Goal: Information Seeking & Learning: Learn about a topic

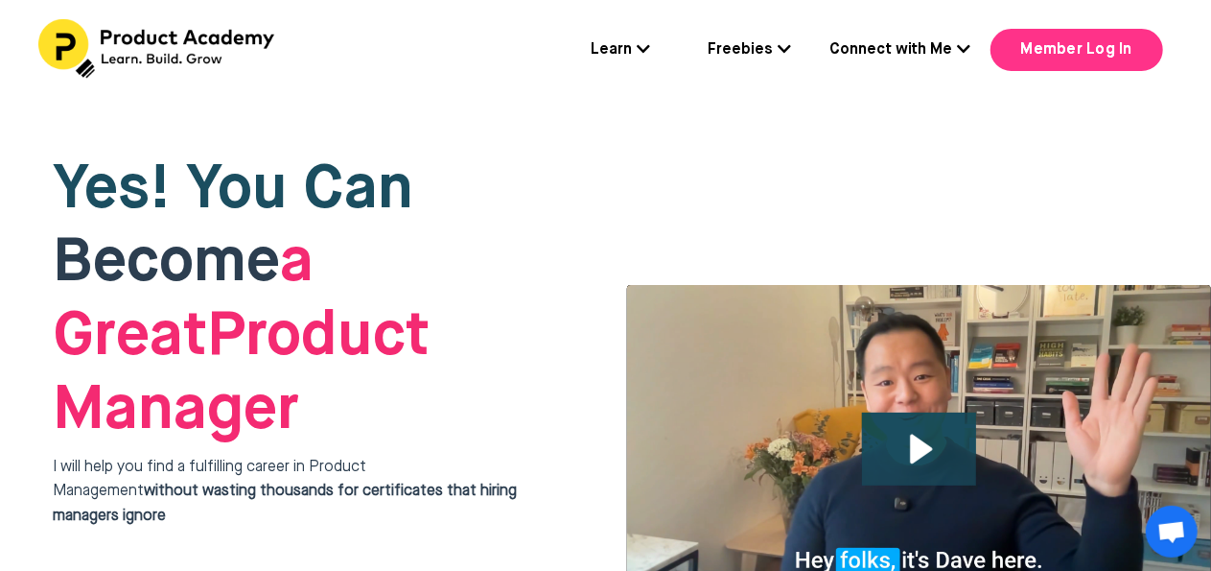
click at [1116, 57] on link "Member Log In" at bounding box center [1077, 50] width 173 height 42
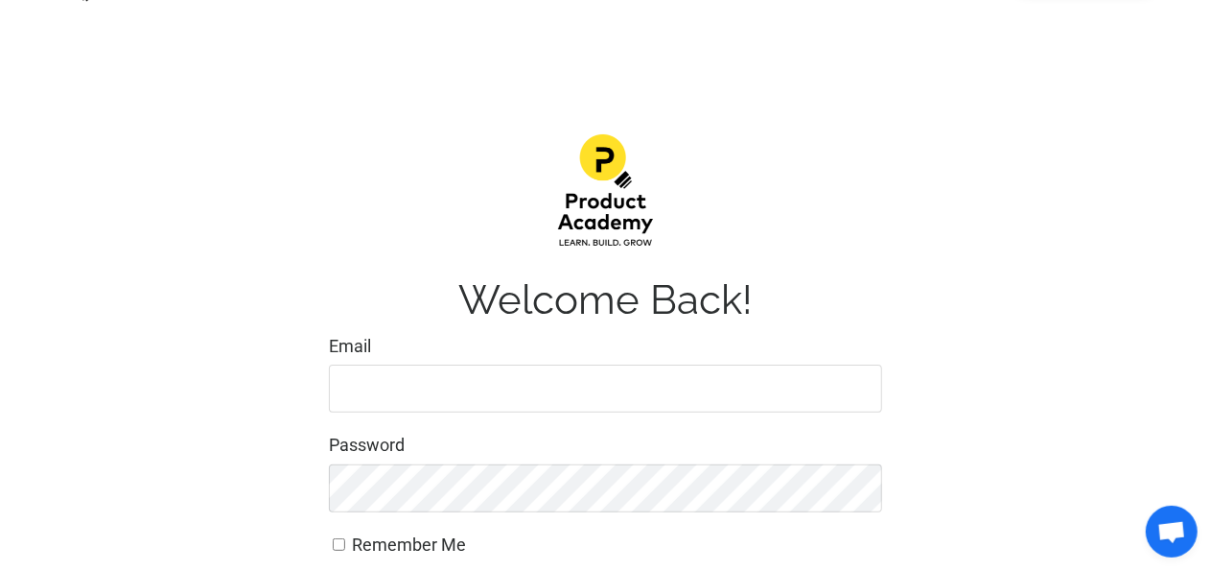
scroll to position [192, 0]
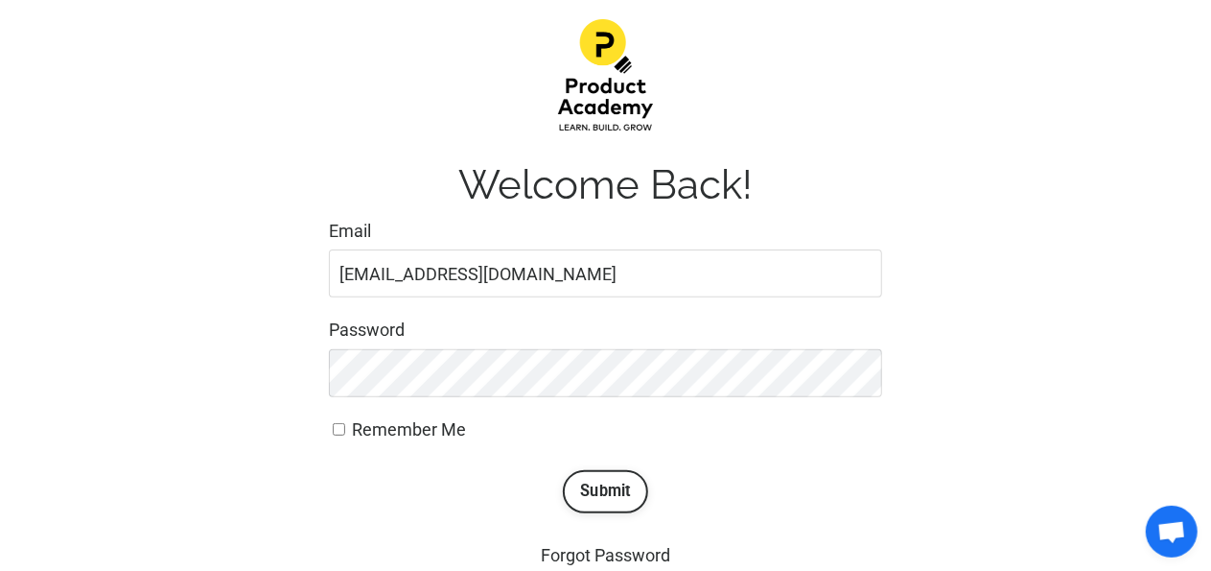
type input "[EMAIL_ADDRESS][DOMAIN_NAME]"
click at [615, 481] on button "Submit" at bounding box center [605, 491] width 85 height 42
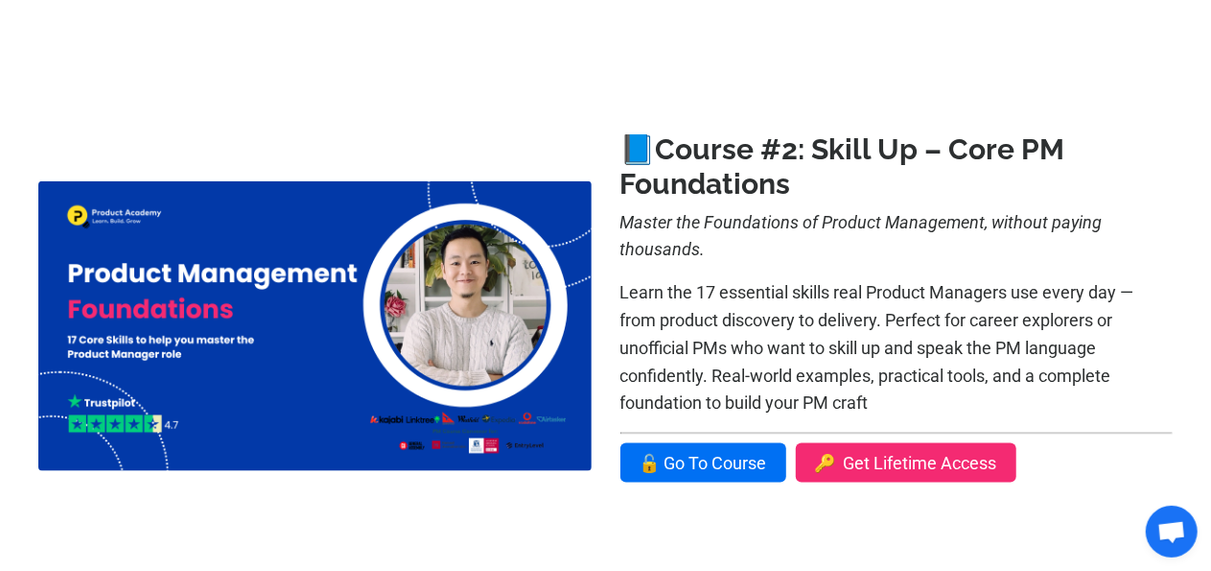
scroll to position [1055, 0]
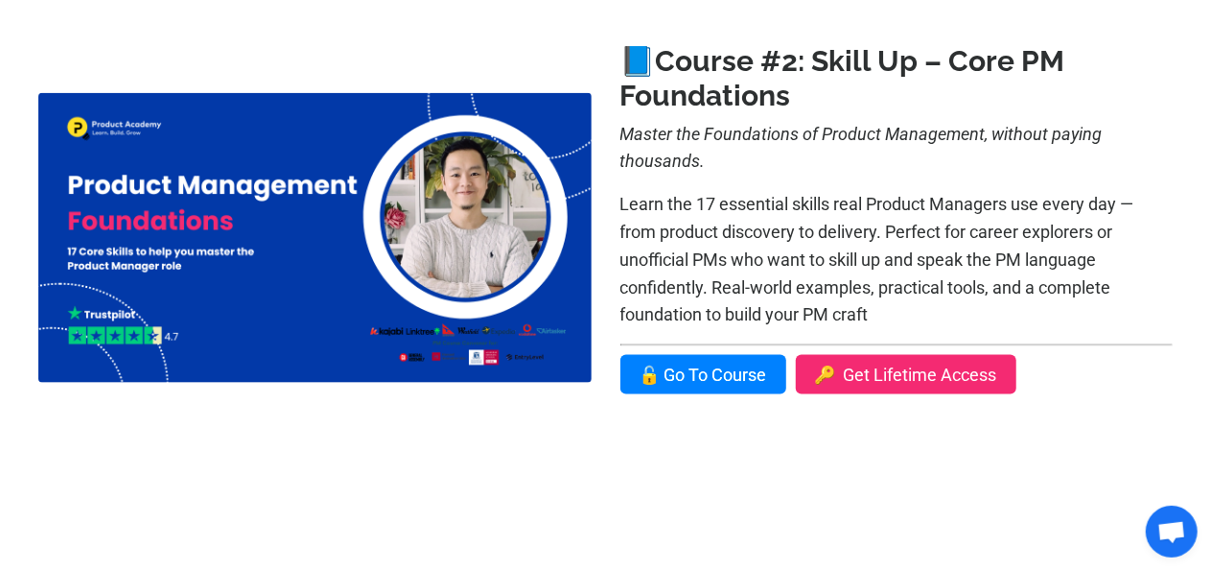
click at [704, 383] on link "🔓 Go To Course" at bounding box center [704, 374] width 166 height 39
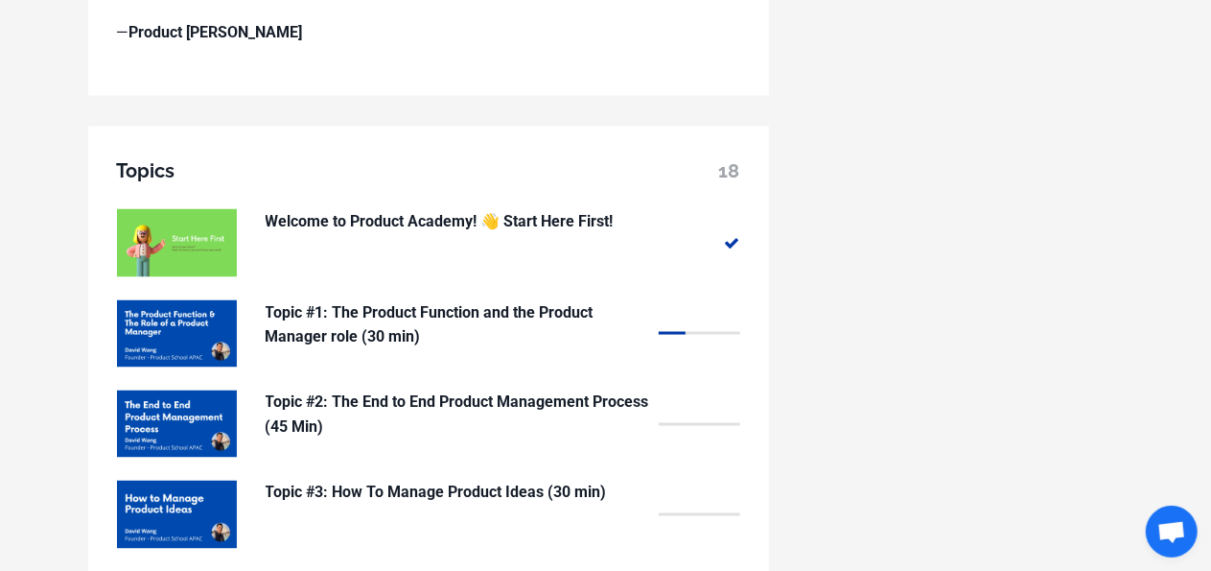
scroll to position [1439, 0]
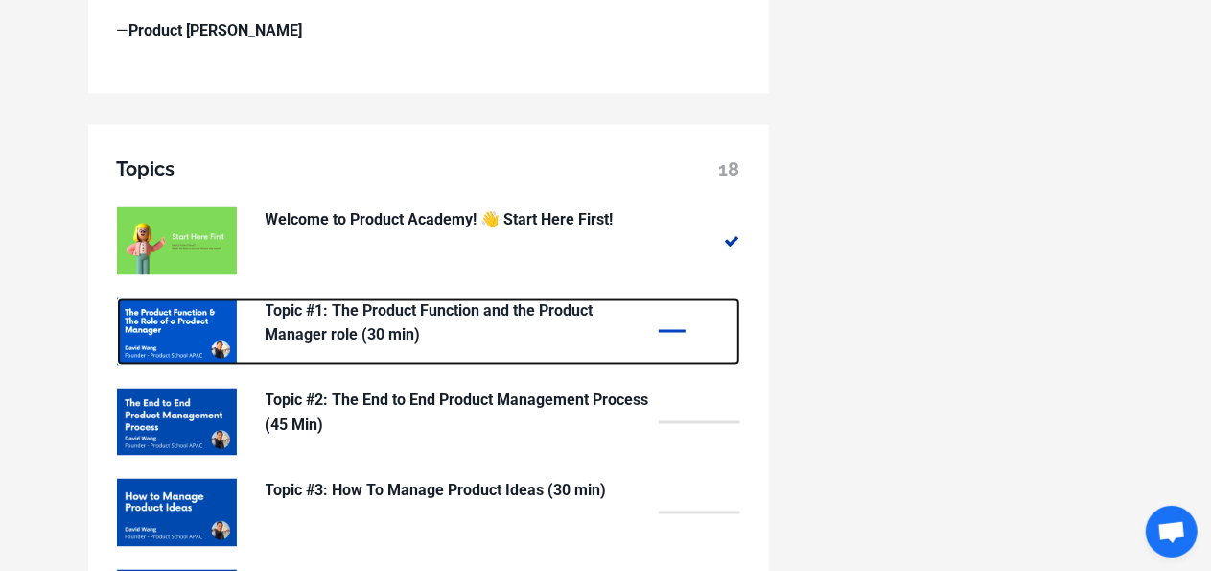
click at [478, 323] on p "Topic #1: The Product Function and the Product Manager role (30 min)" at bounding box center [458, 322] width 384 height 49
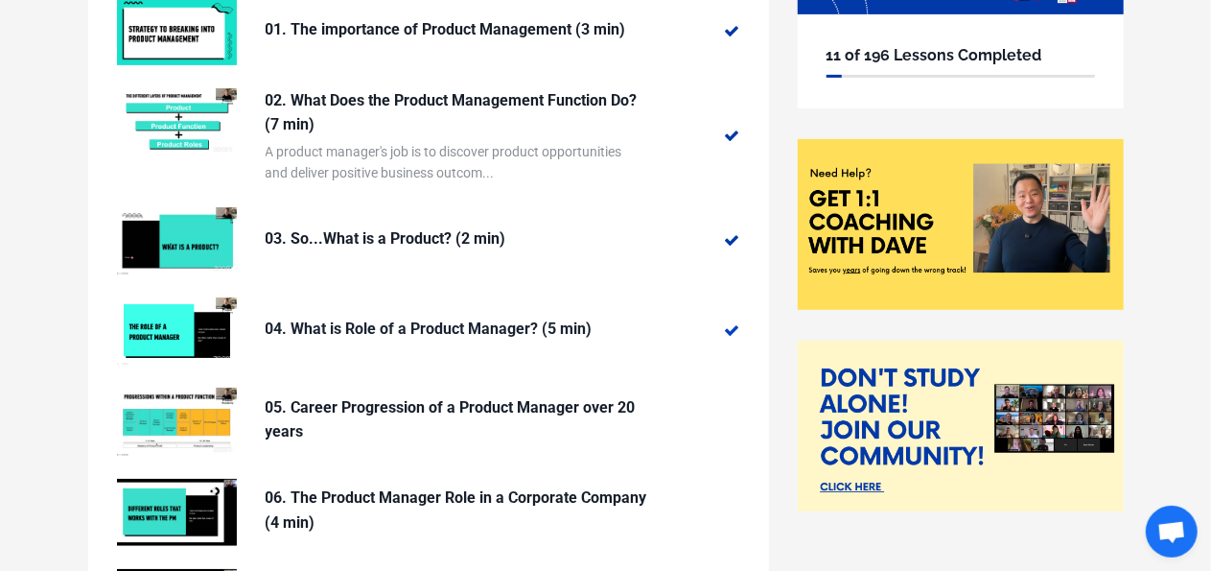
scroll to position [384, 0]
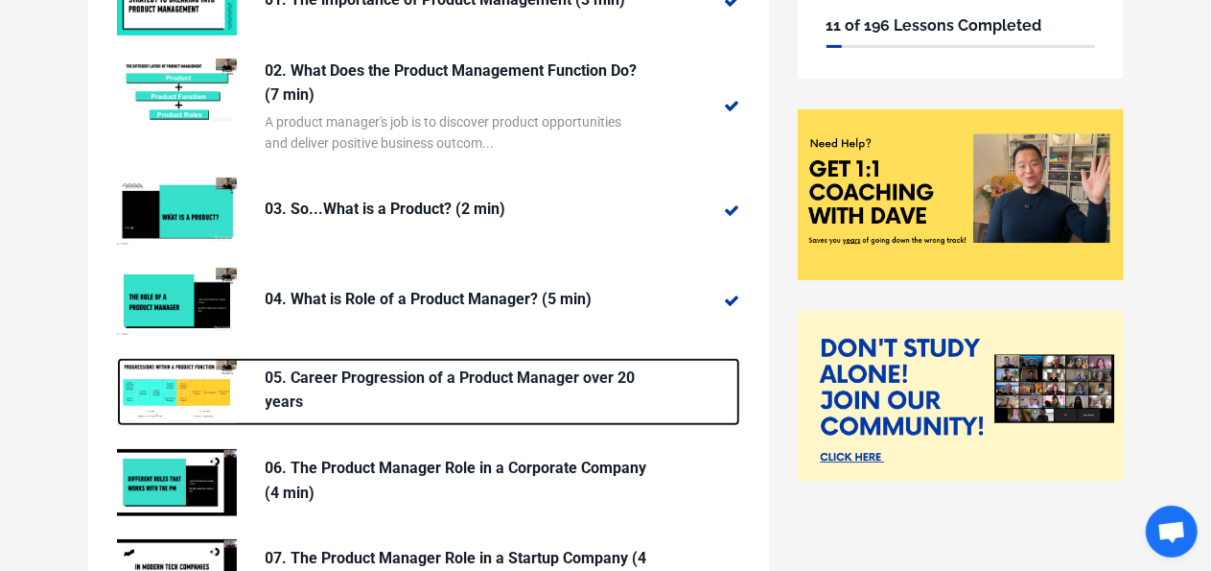
click at [517, 374] on p "05. Career Progression of a Product Manager over 20 years" at bounding box center [458, 389] width 384 height 49
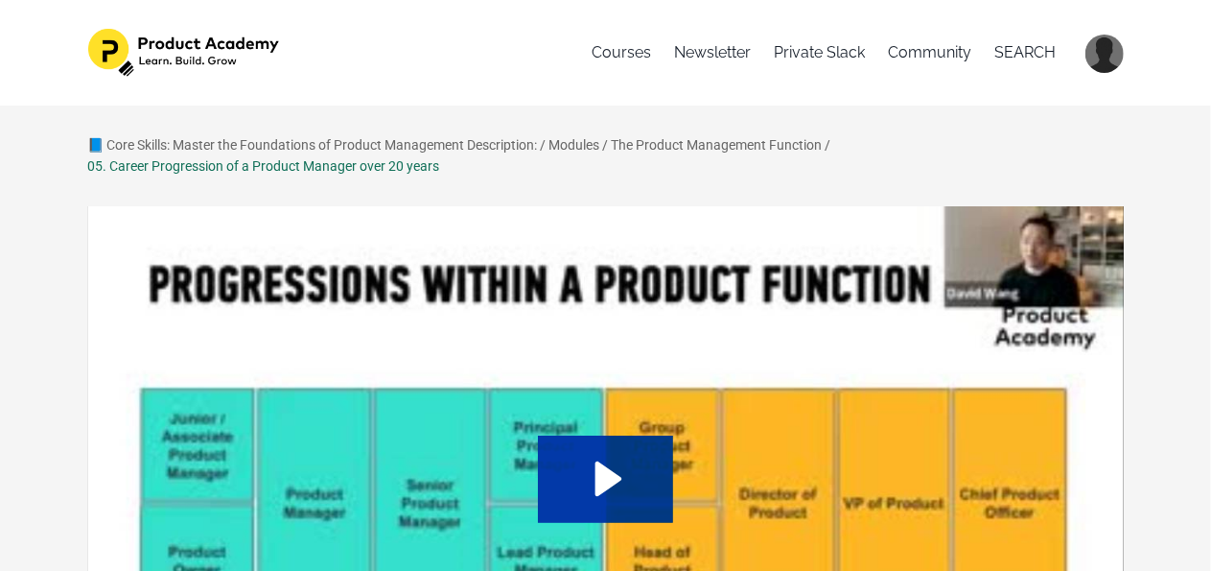
scroll to position [192, 0]
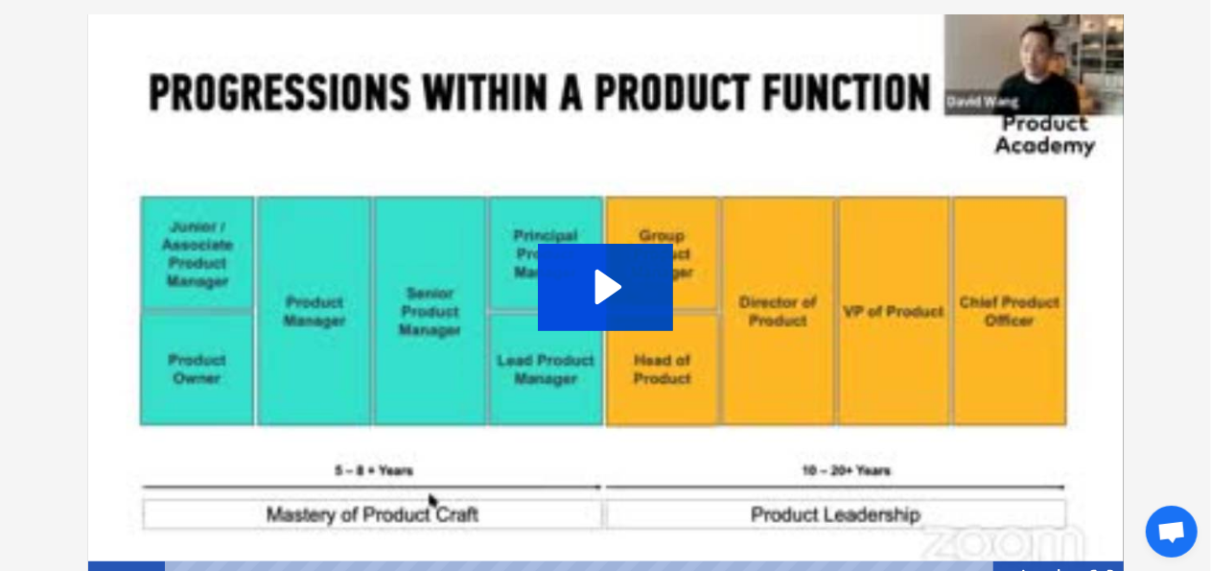
click at [627, 273] on icon "Play Video: file-uploads/sites/127338/video/bda8cd-fbaf-c4df-8b48-8aa1482c38db_…" at bounding box center [605, 287] width 135 height 86
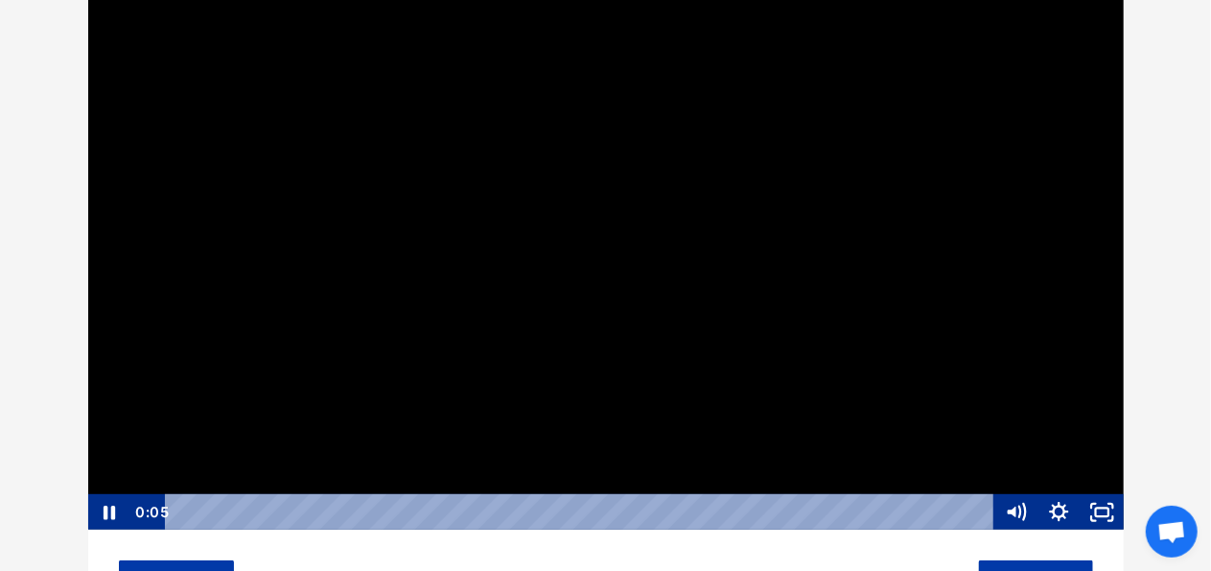
scroll to position [288, 0]
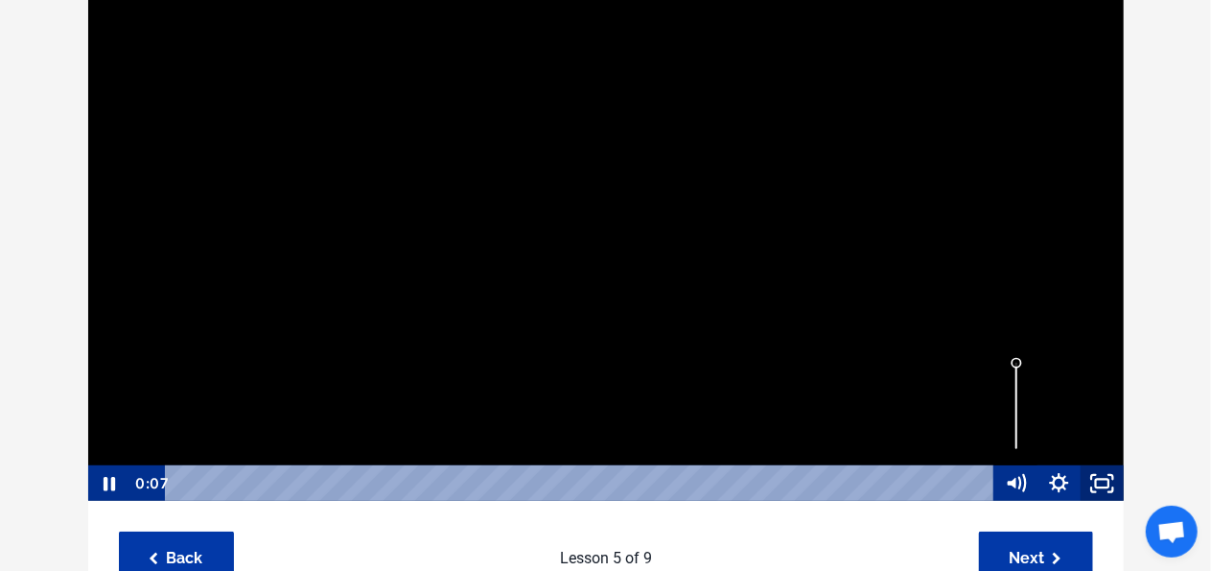
click at [1103, 475] on icon "Fullscreen" at bounding box center [1102, 483] width 43 height 36
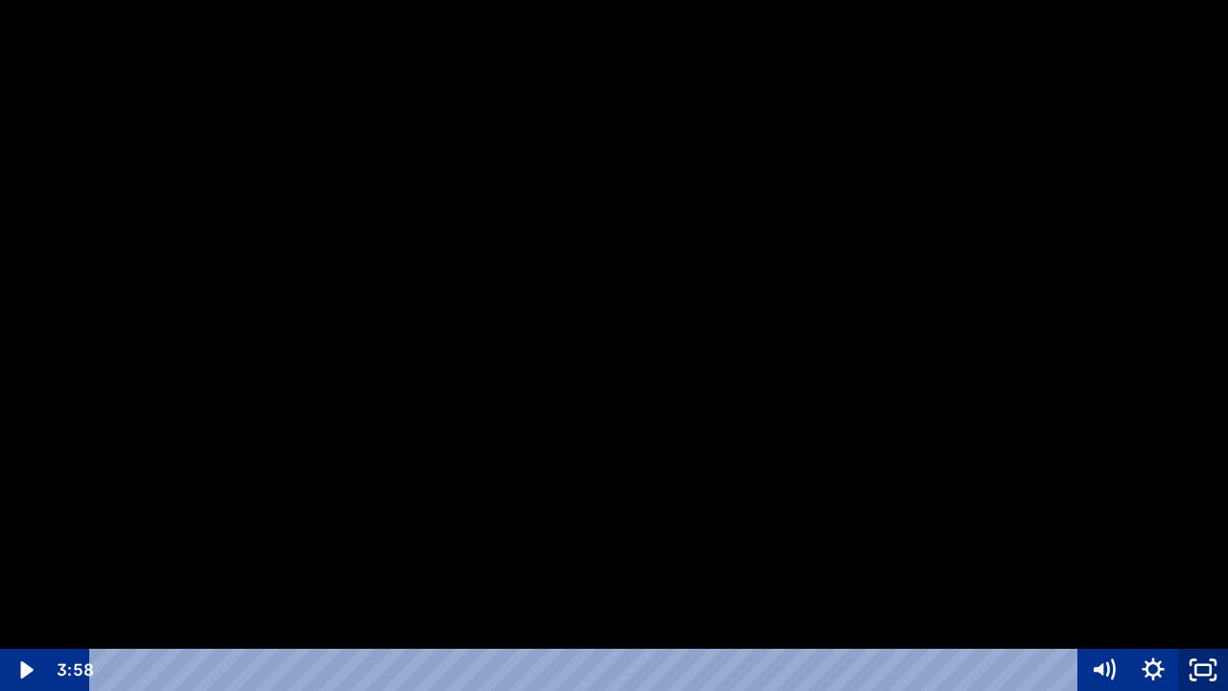
click at [1193, 570] on icon "Unfullscreen" at bounding box center [1203, 669] width 50 height 42
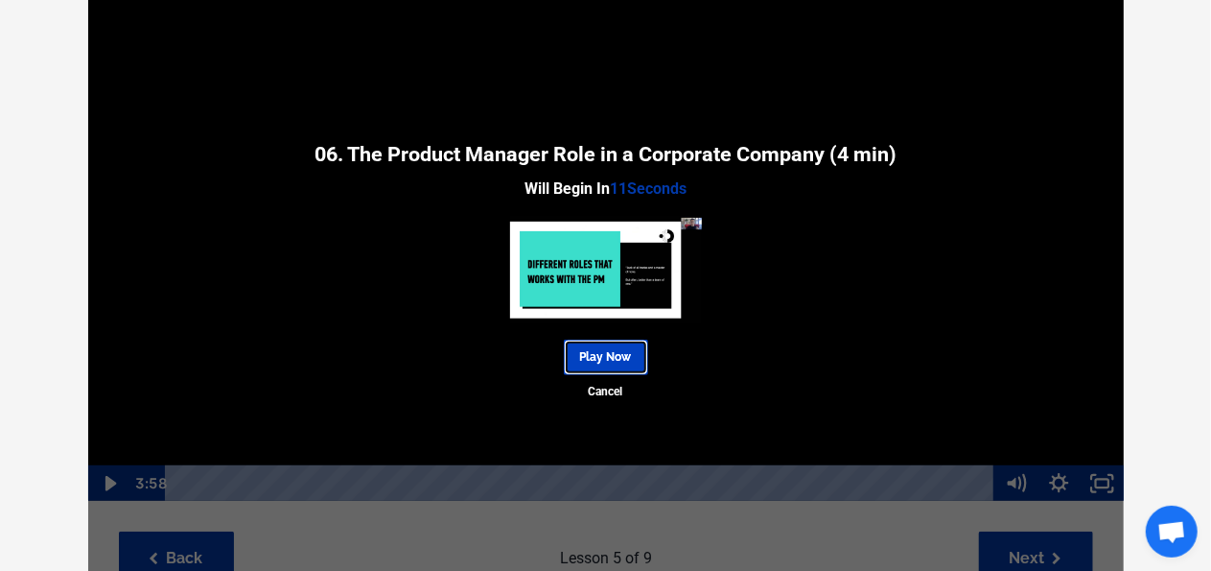
click at [578, 354] on link "Play Now" at bounding box center [606, 357] width 84 height 35
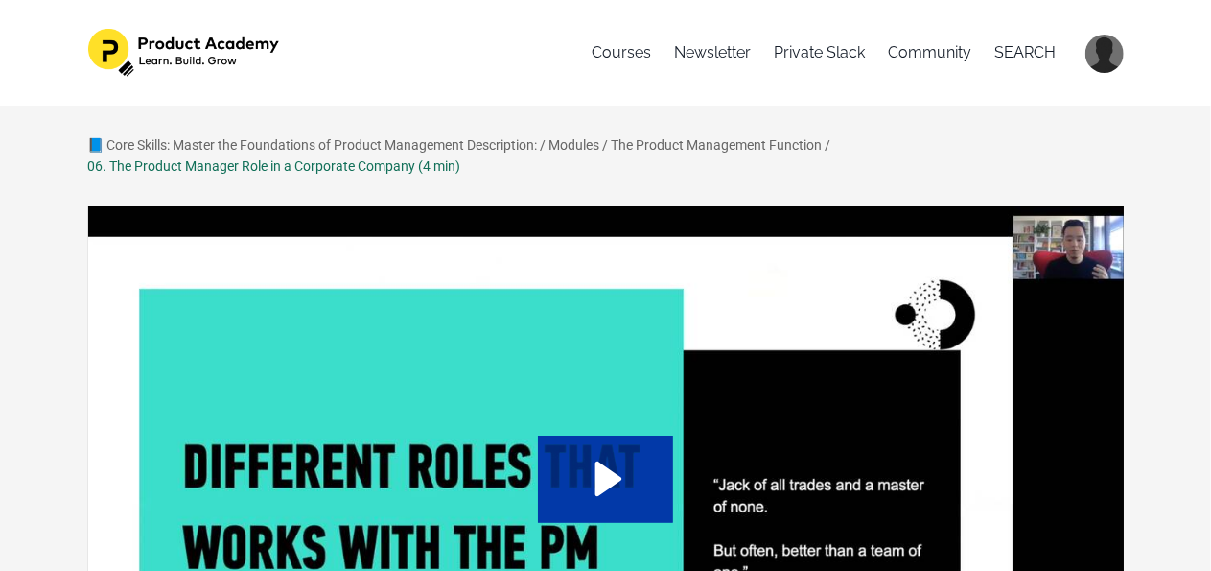
scroll to position [192, 0]
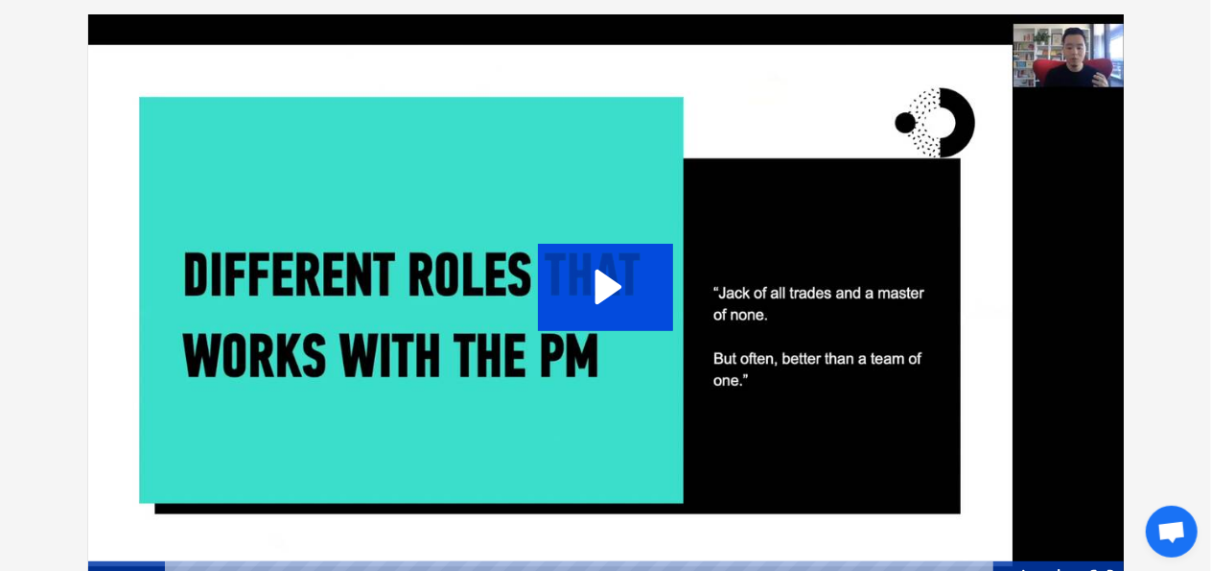
click at [625, 287] on icon "Play Video: sites/127338/video/zLpWEObgQsedVDRuAzoT_04._Product_Managers_in_a_C…" at bounding box center [605, 287] width 135 height 86
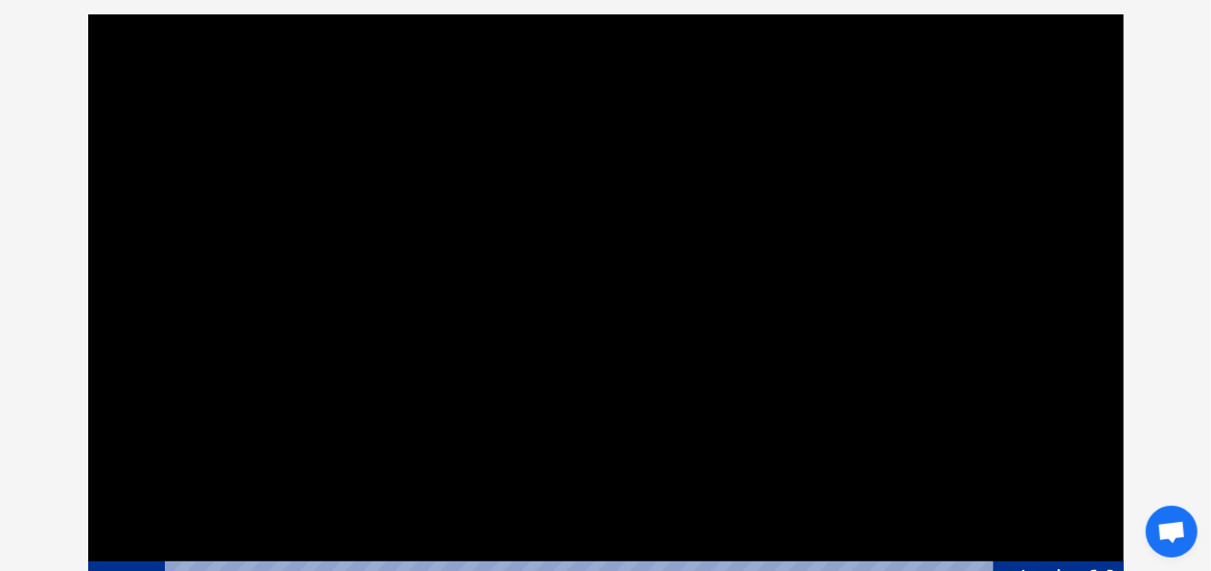
scroll to position [384, 0]
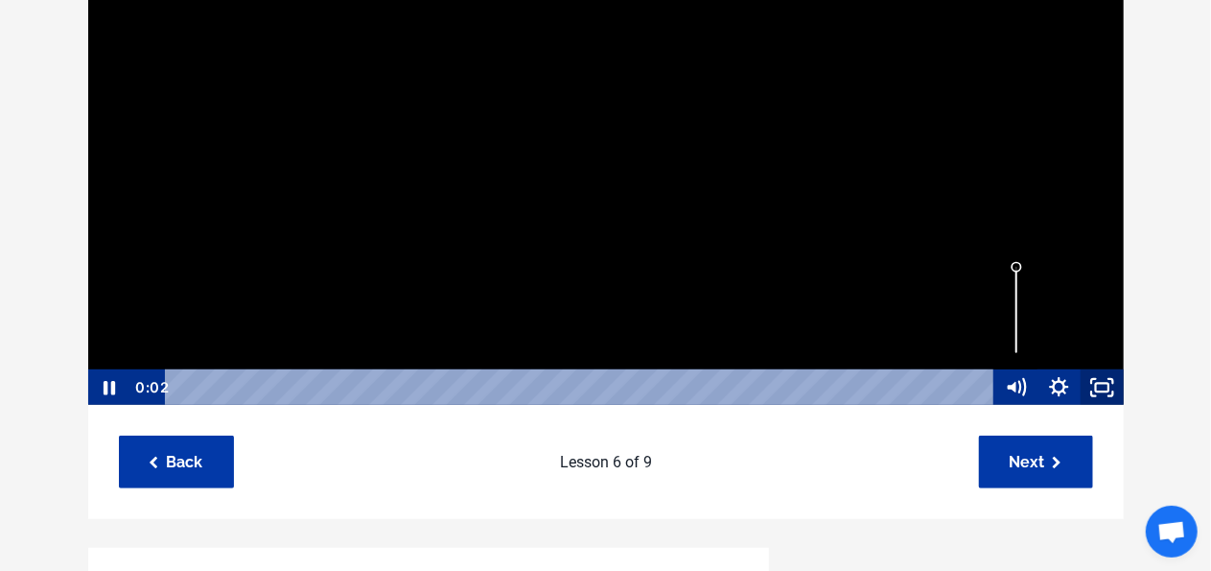
click at [1097, 391] on rect "Fullscreen" at bounding box center [1102, 388] width 12 height 9
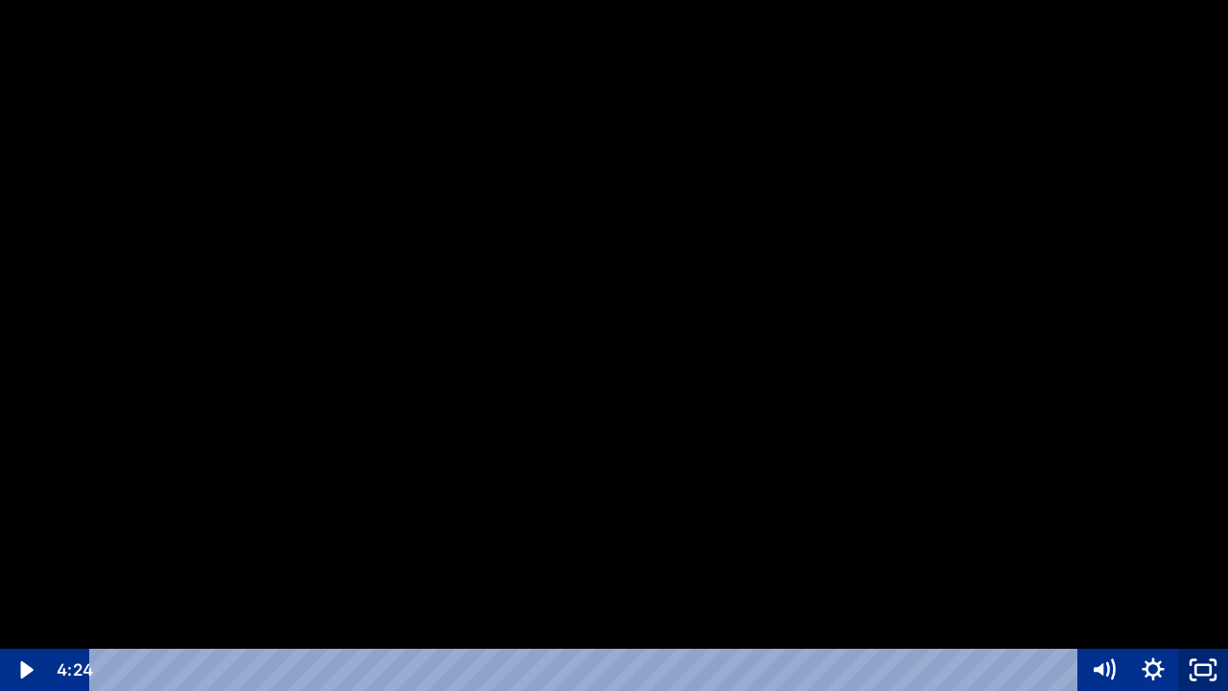
drag, startPoint x: 1213, startPoint y: 678, endPoint x: 1178, endPoint y: 544, distance: 138.9
click at [1210, 570] on icon "Unfullscreen" at bounding box center [1212, 676] width 5 height 5
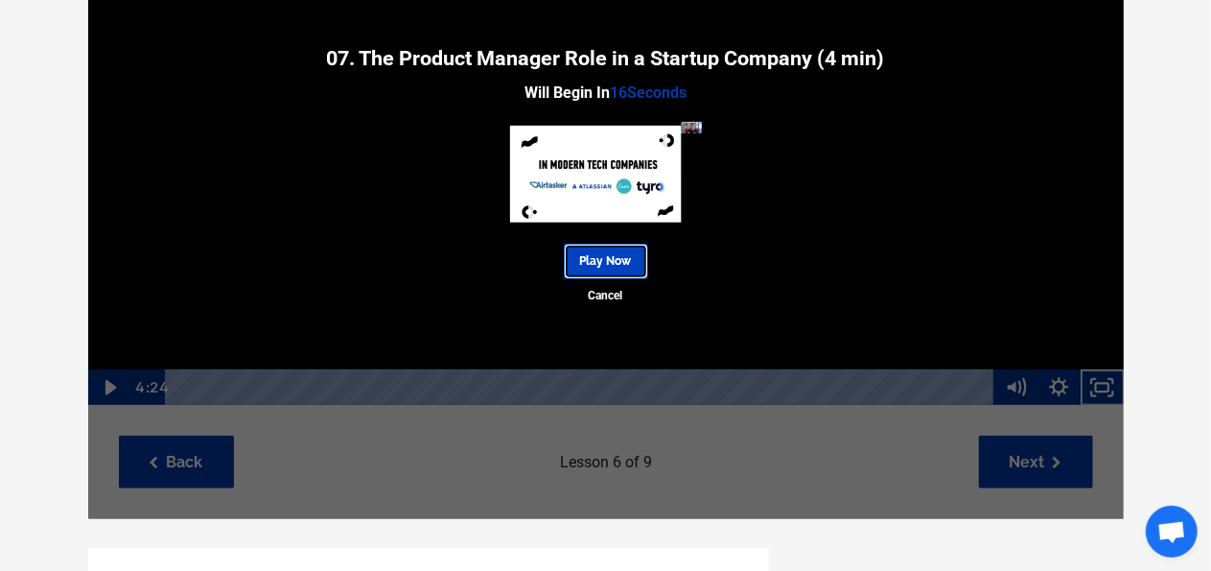
click at [613, 246] on link "Play Now" at bounding box center [606, 261] width 84 height 35
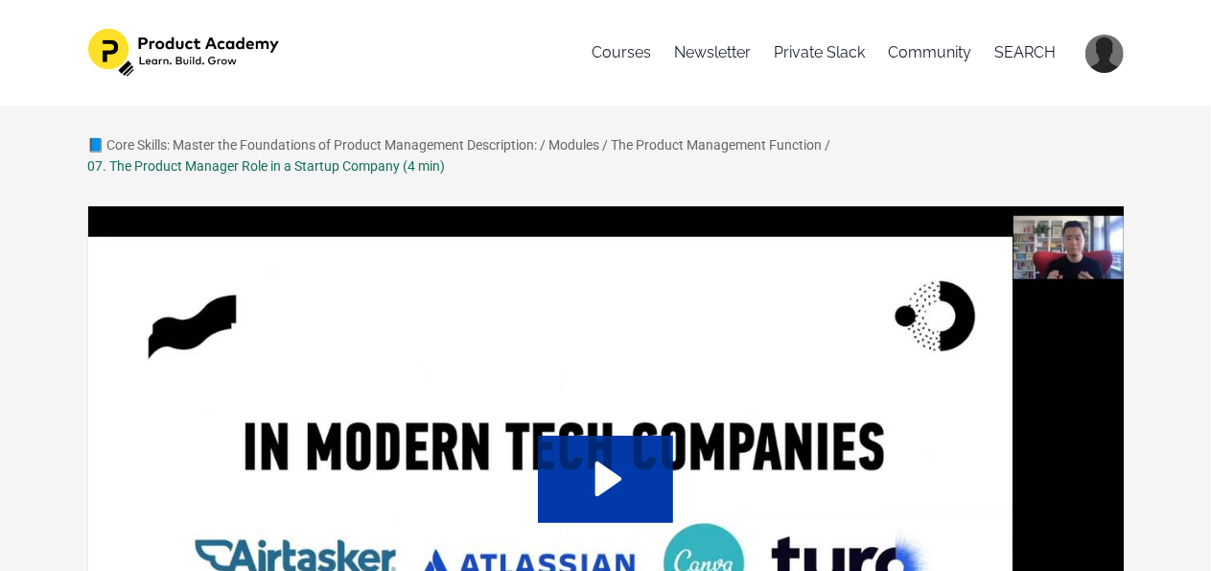
scroll to position [96, 0]
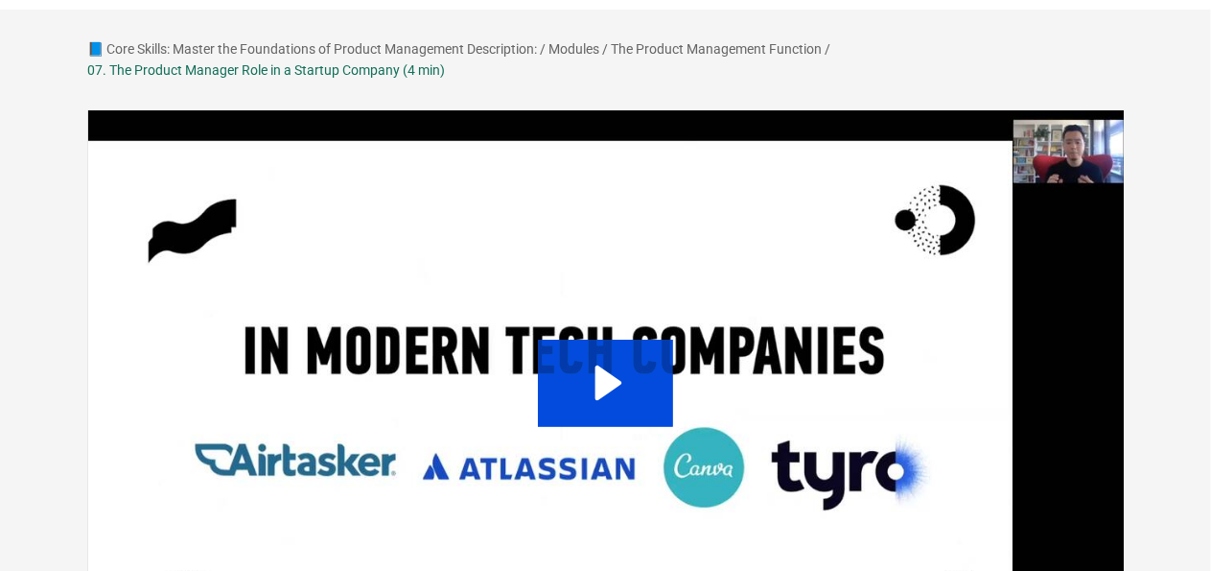
click at [589, 380] on icon "Play Video: sites/127338/video/NuN46tZTBWc9qOL3Ue5p_06._PM_in_a_Startup.mp4" at bounding box center [605, 383] width 135 height 86
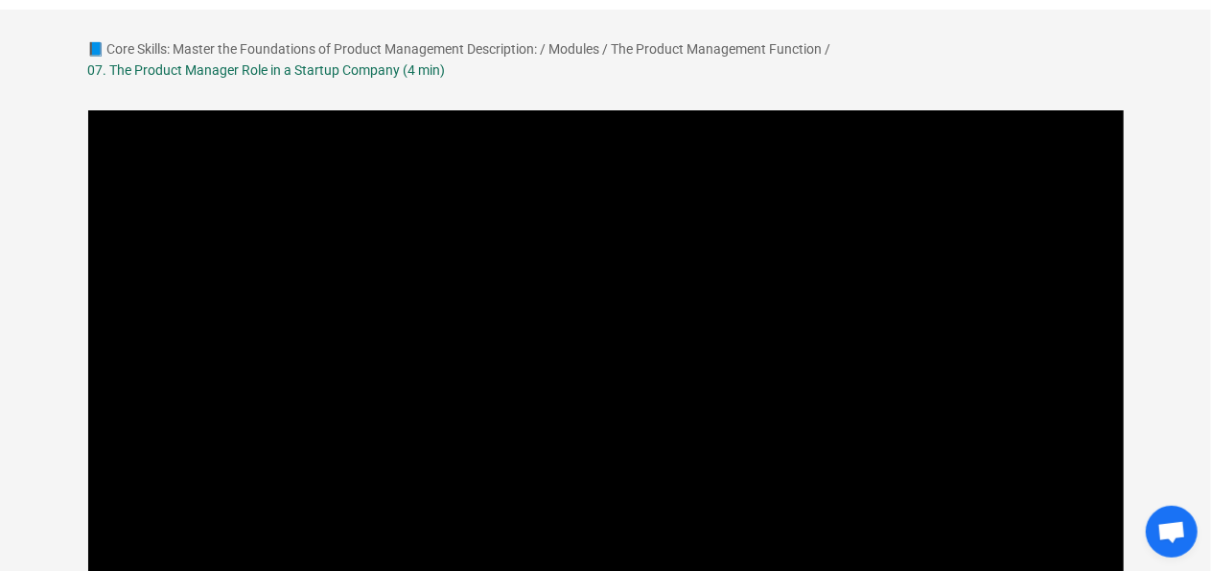
scroll to position [288, 0]
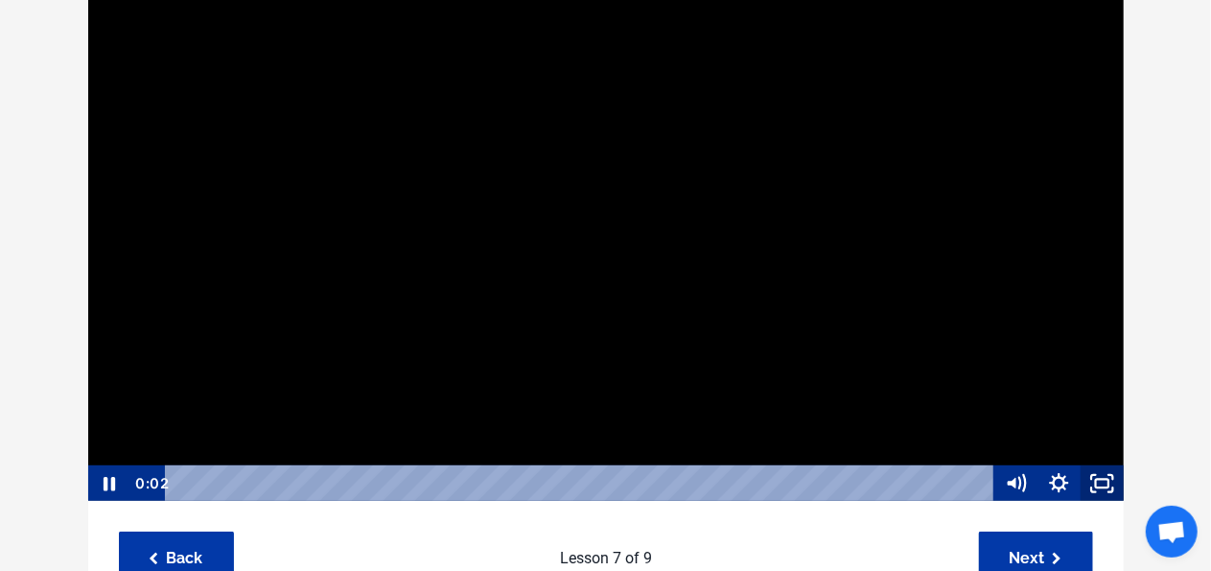
click at [1112, 489] on icon "Fullscreen" at bounding box center [1102, 483] width 43 height 36
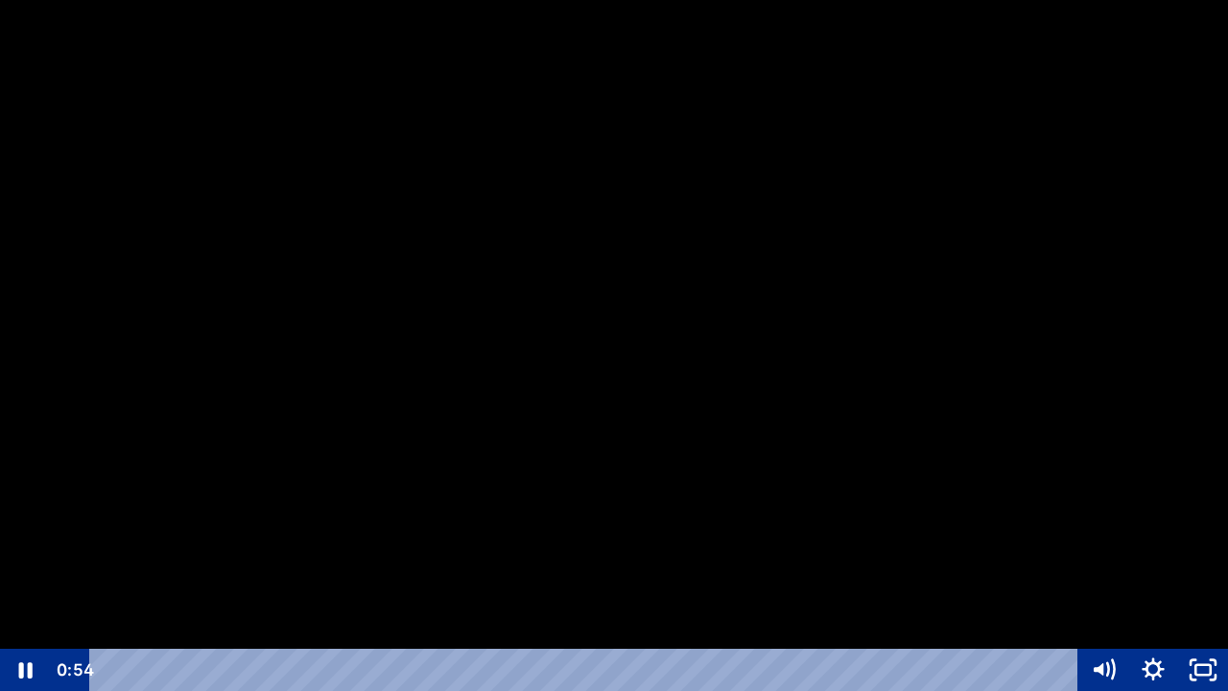
click at [509, 361] on div at bounding box center [614, 345] width 1228 height 691
click at [395, 434] on div at bounding box center [614, 345] width 1228 height 691
click at [1210, 570] on icon "Unfullscreen" at bounding box center [1203, 669] width 50 height 42
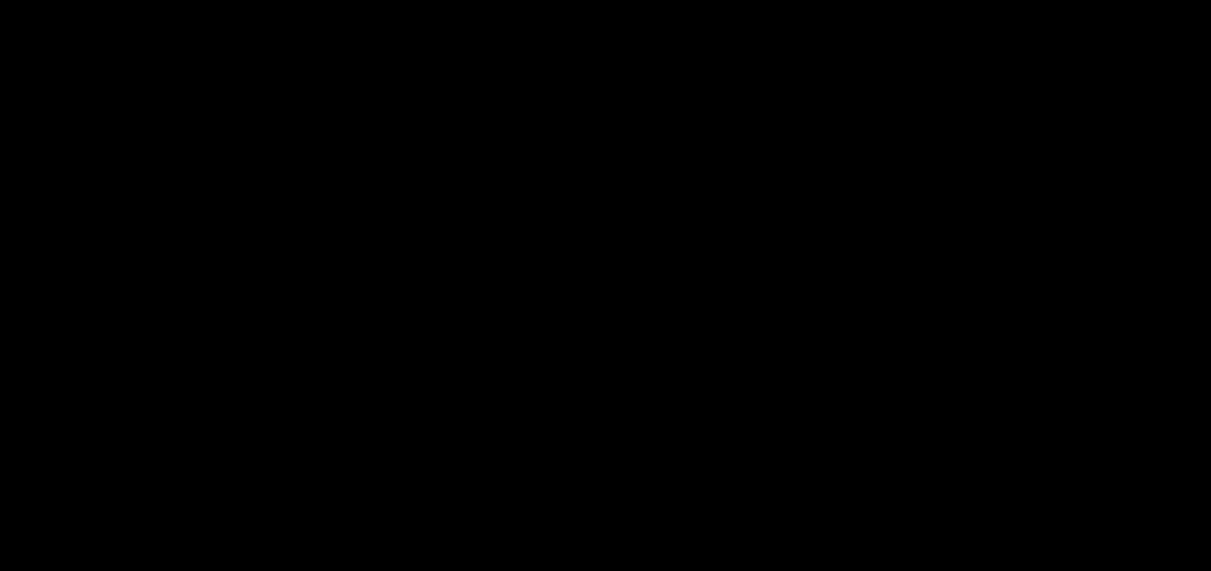
scroll to position [192, 0]
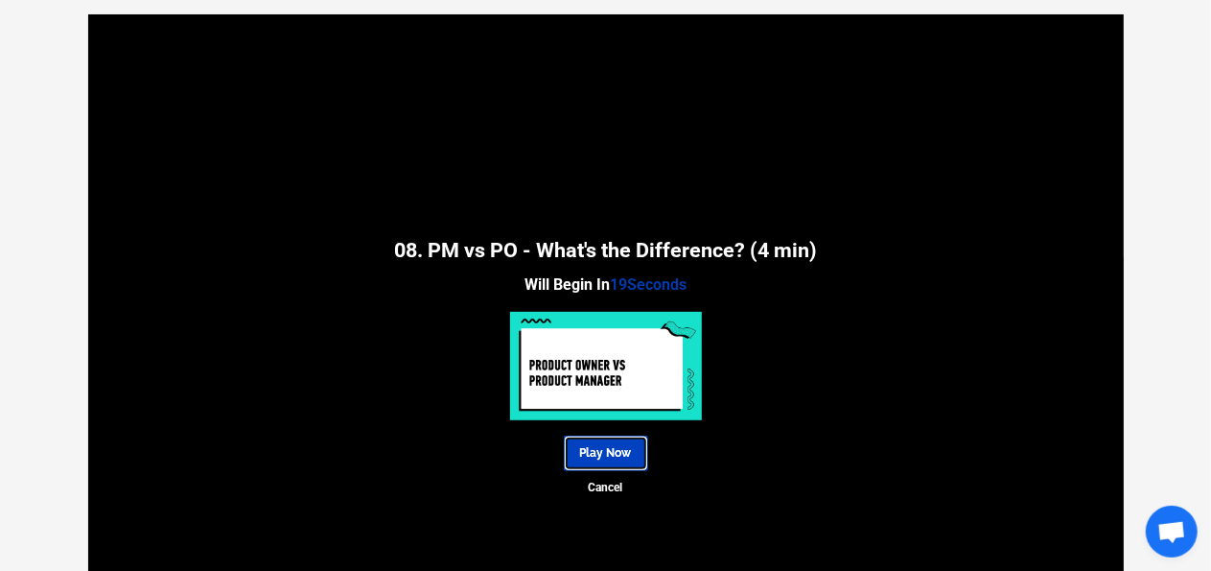
click at [604, 439] on link "Play Now" at bounding box center [606, 452] width 84 height 35
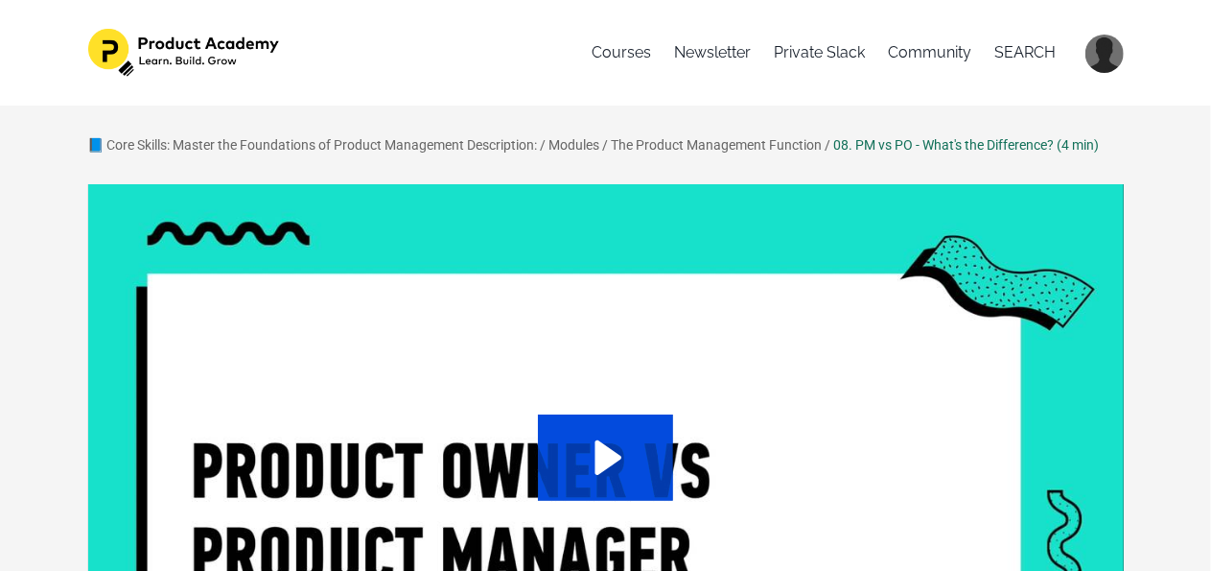
click at [593, 433] on icon "Play Video: sites/127338/video/iNk6oNJCQ7i9WB6Yj2pn_05._PM_vs_PO.mp4" at bounding box center [605, 457] width 135 height 86
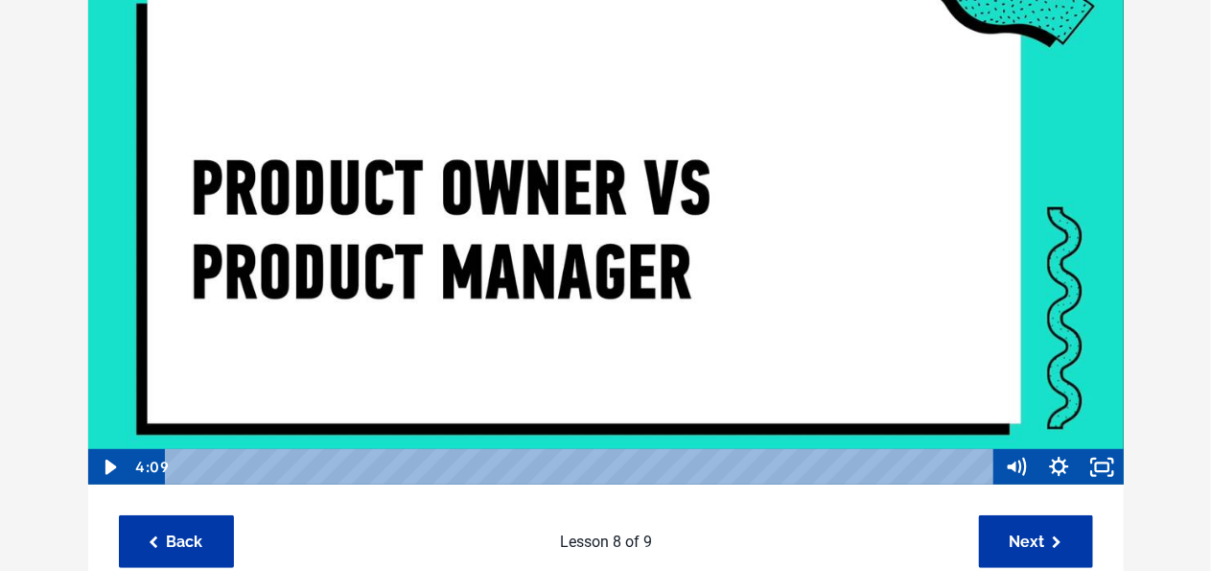
scroll to position [384, 0]
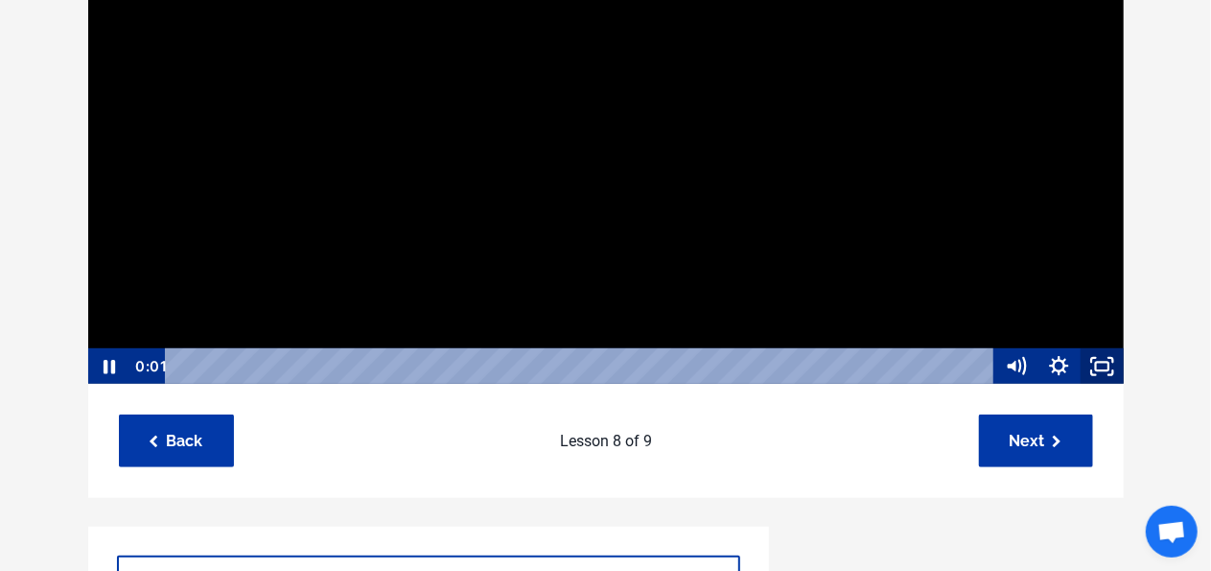
click at [1097, 366] on rect "Fullscreen" at bounding box center [1102, 366] width 12 height 9
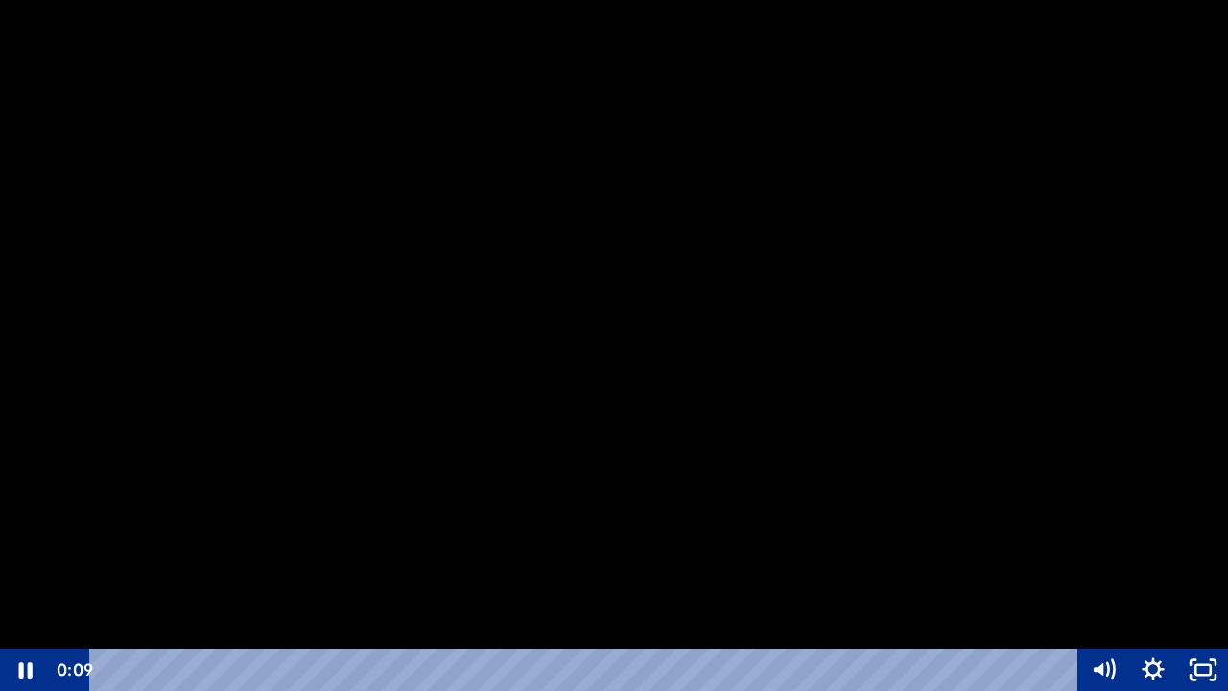
click at [1126, 356] on div at bounding box center [614, 345] width 1228 height 691
click at [1210, 570] on icon "Unfullscreen" at bounding box center [1203, 669] width 50 height 42
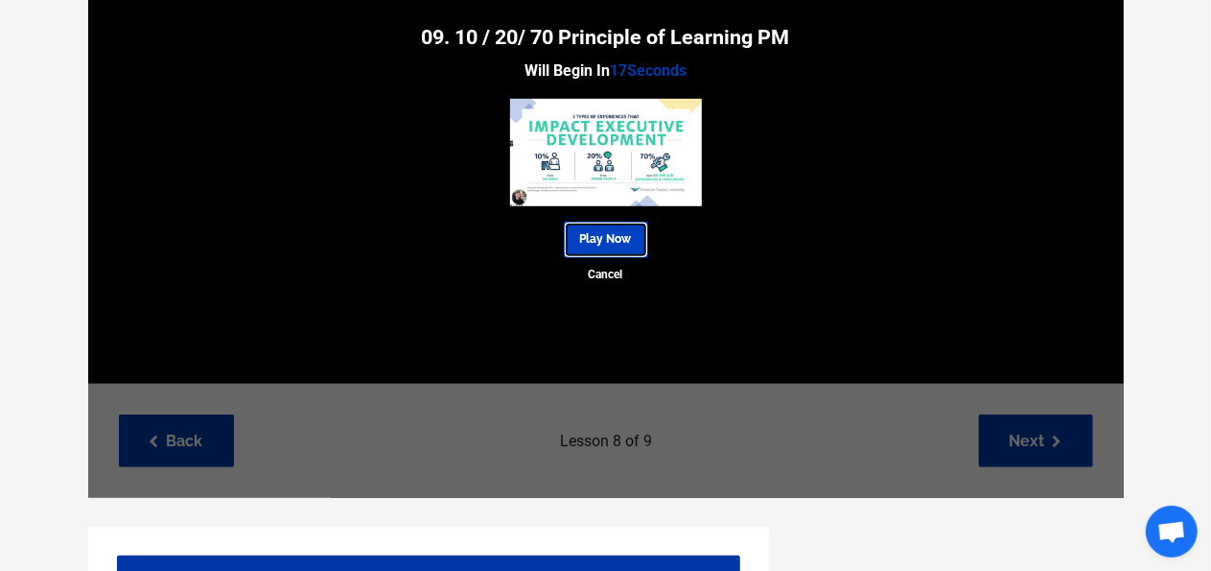
click at [629, 243] on link "Play Now" at bounding box center [606, 239] width 84 height 35
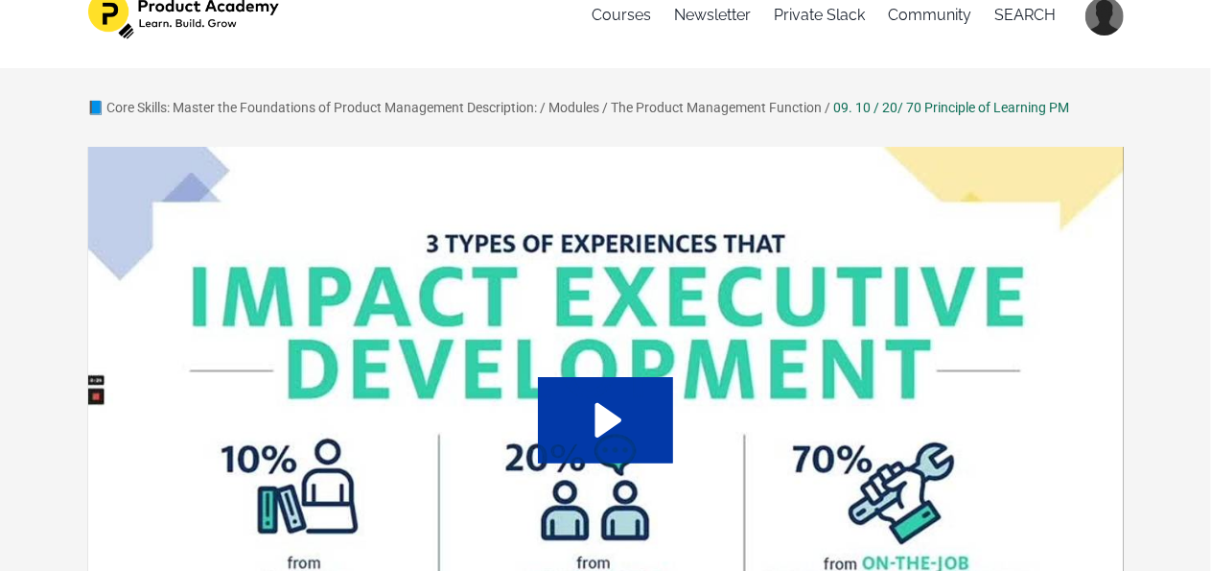
scroll to position [96, 0]
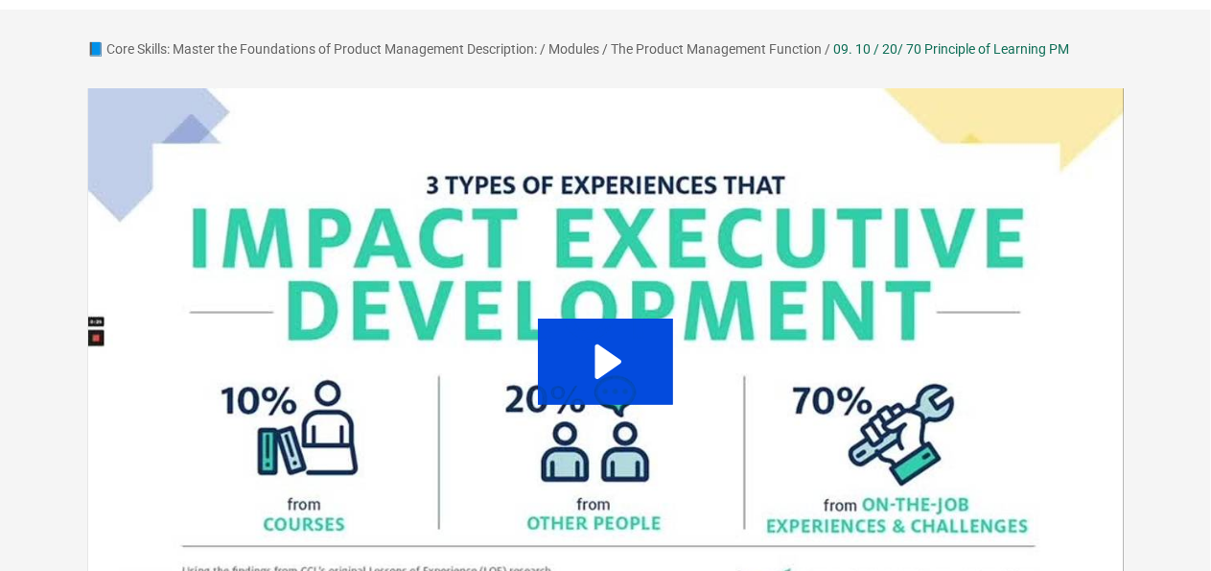
click at [608, 365] on icon "Play Video: sites/127338/video/a7fRGynSDWRgMZZFdBxb_10-20-70-rule_of_learning.m…" at bounding box center [609, 361] width 27 height 35
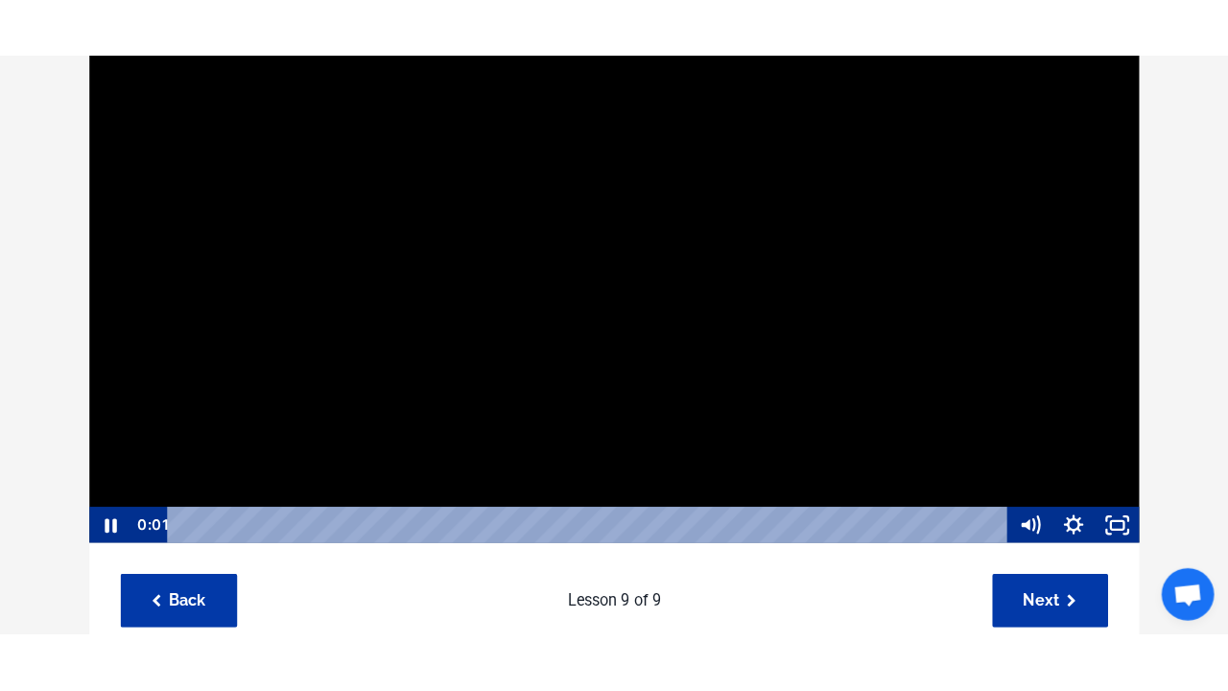
scroll to position [288, 0]
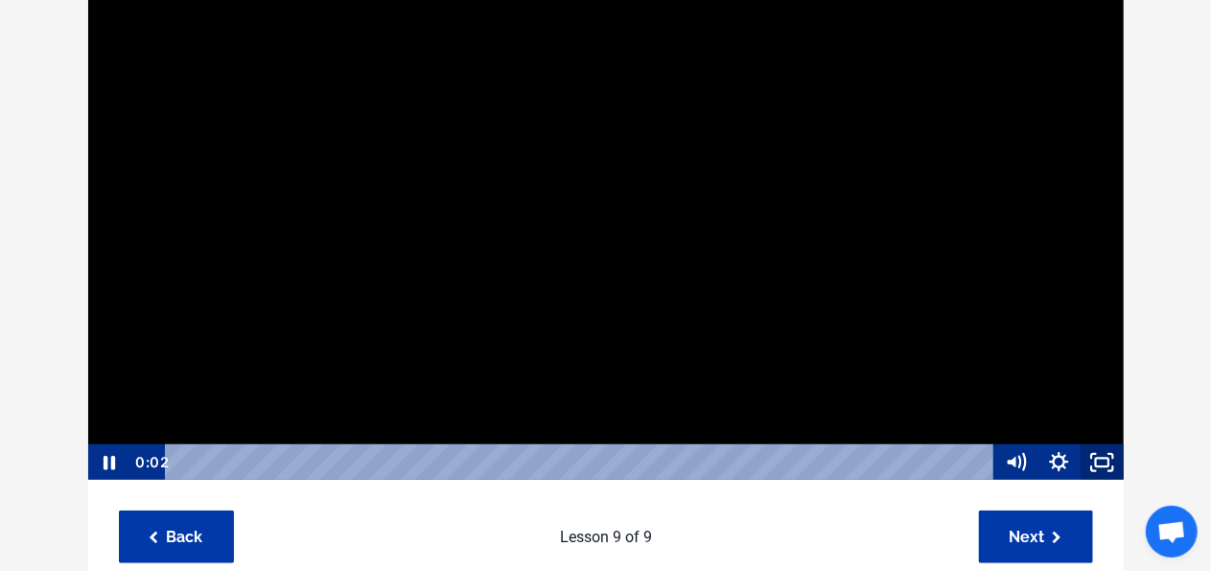
click at [1099, 454] on icon "Fullscreen" at bounding box center [1102, 462] width 43 height 36
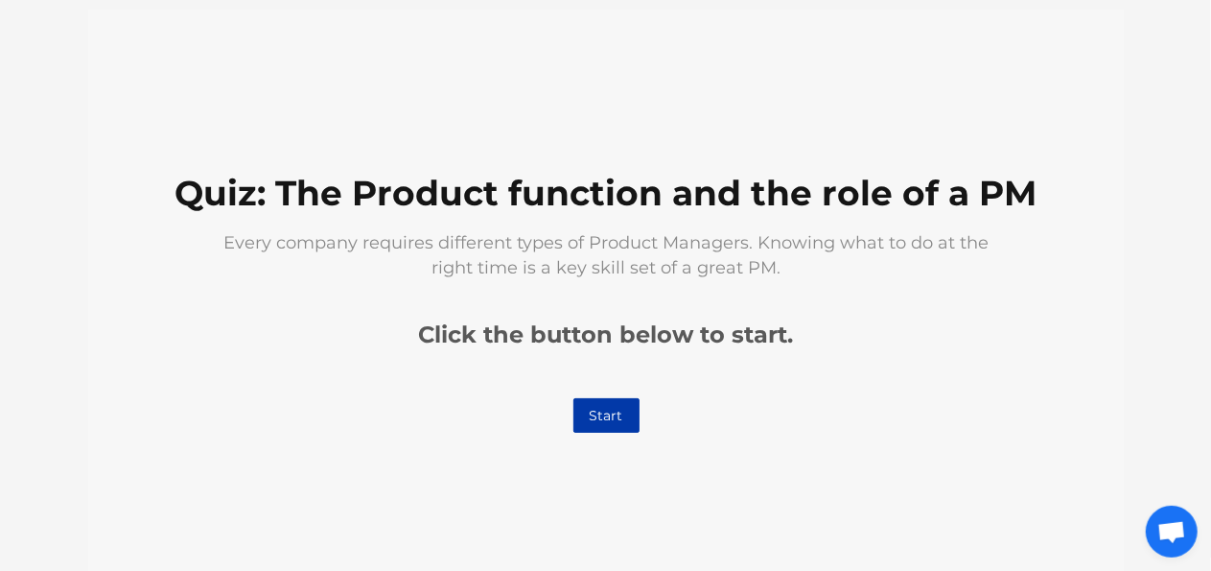
scroll to position [192, 0]
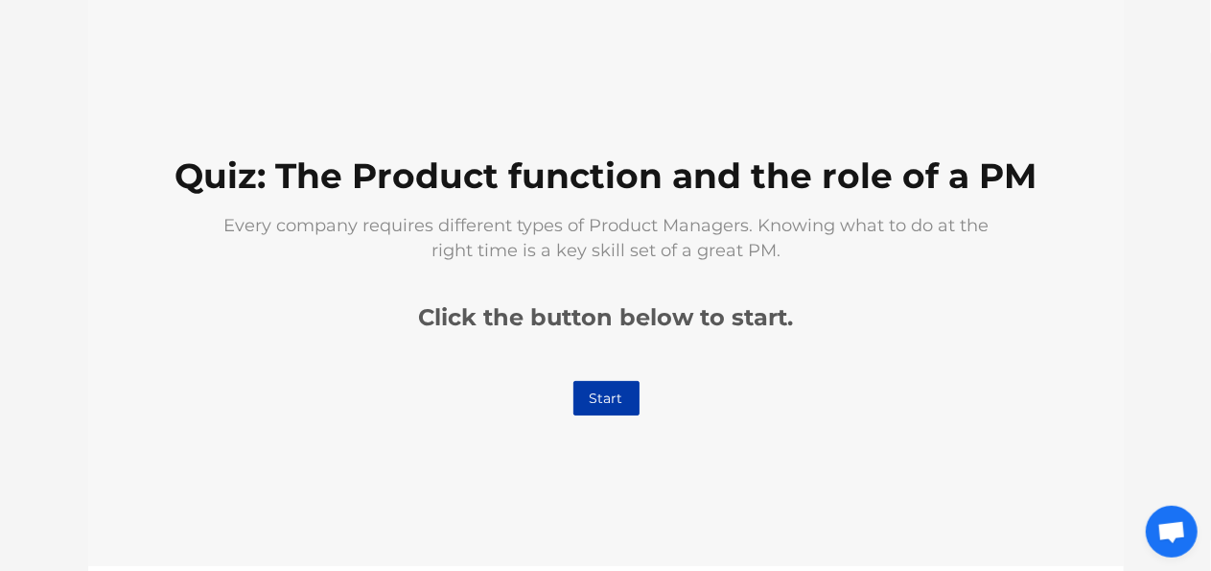
click at [628, 395] on link "Start" at bounding box center [606, 399] width 66 height 35
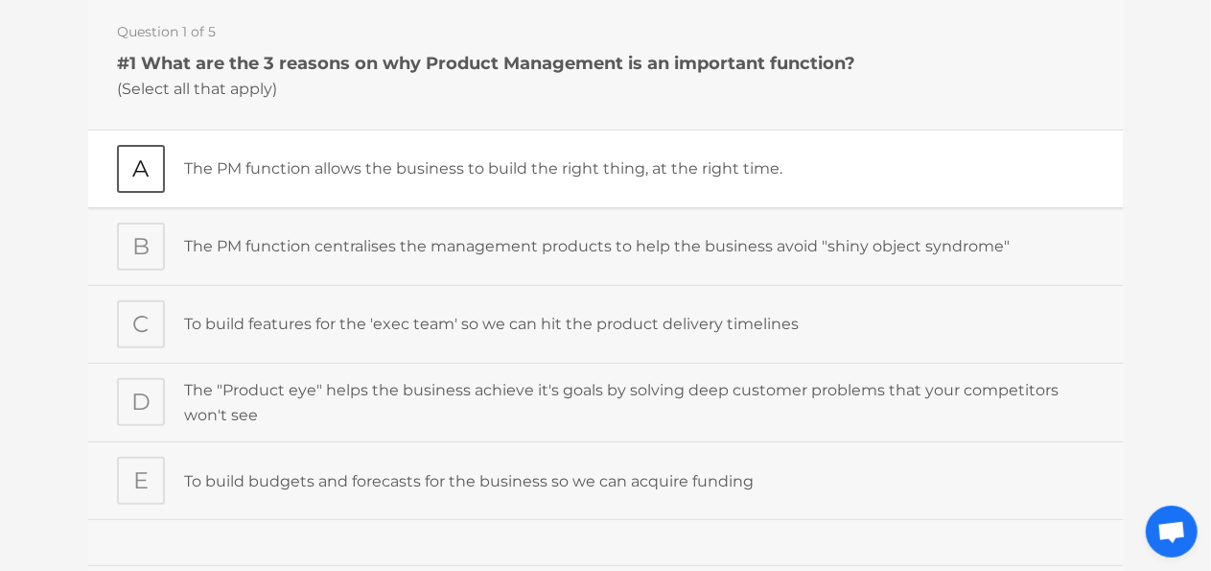
click at [317, 192] on div "The PM function allows the business to build the right thing, at the right time." at bounding box center [638, 170] width 911 height 48
click at [360, 257] on p "The PM function centralises the management products to help the business avoid …" at bounding box center [638, 247] width 911 height 25
click at [330, 395] on p "The "Product eye" helps the business achieve it's goals by solving deep custome…" at bounding box center [638, 403] width 911 height 49
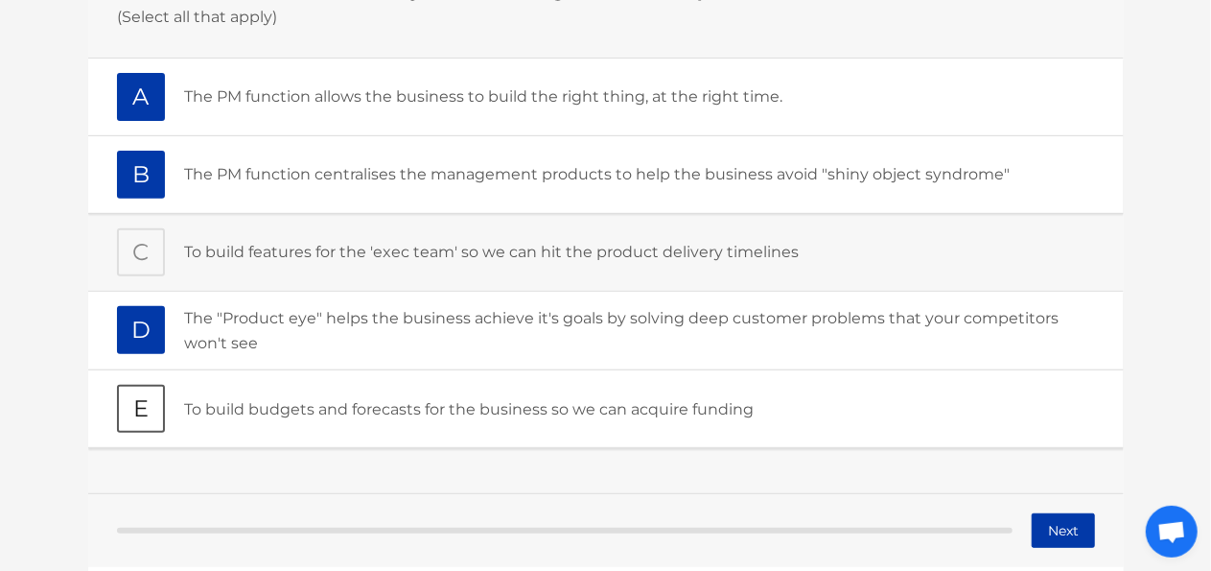
scroll to position [384, 0]
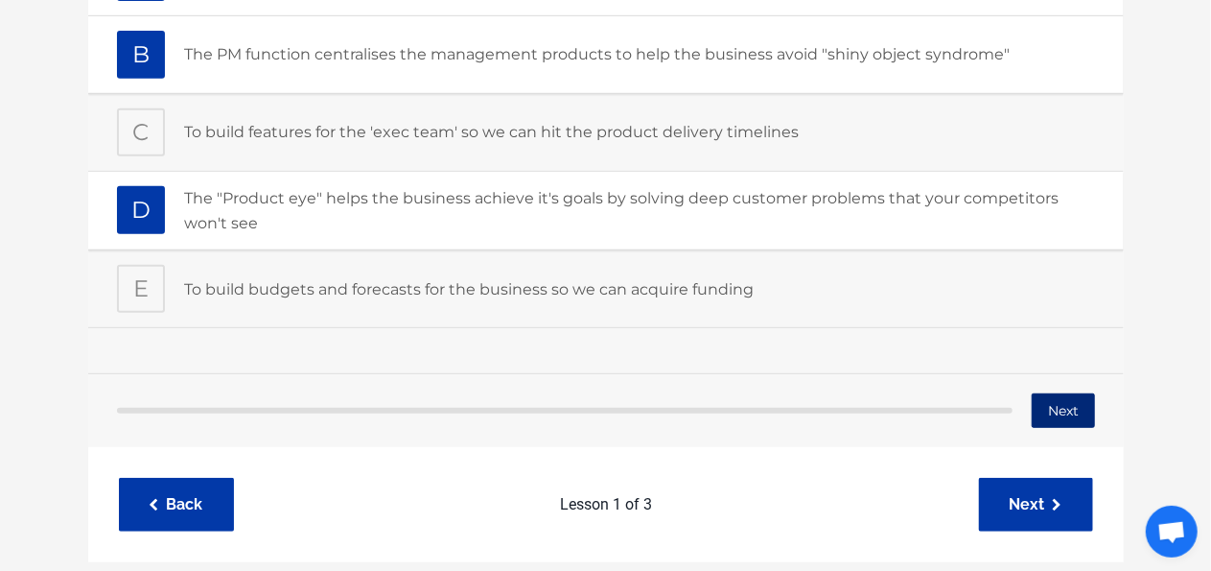
click at [1040, 407] on button "Next" at bounding box center [1062, 411] width 63 height 35
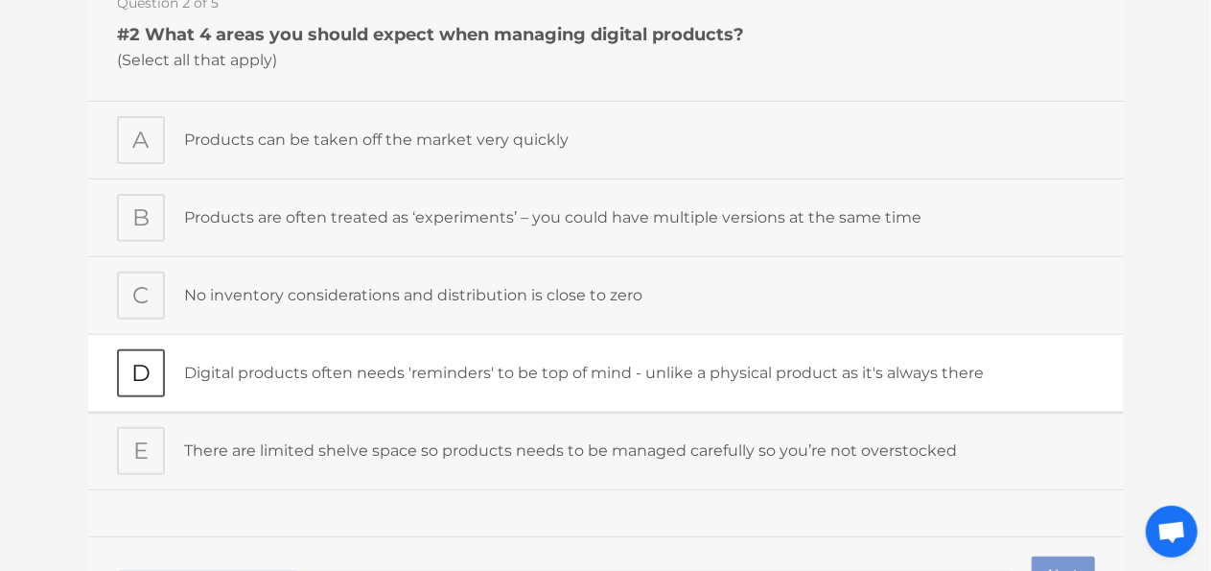
scroll to position [96, 0]
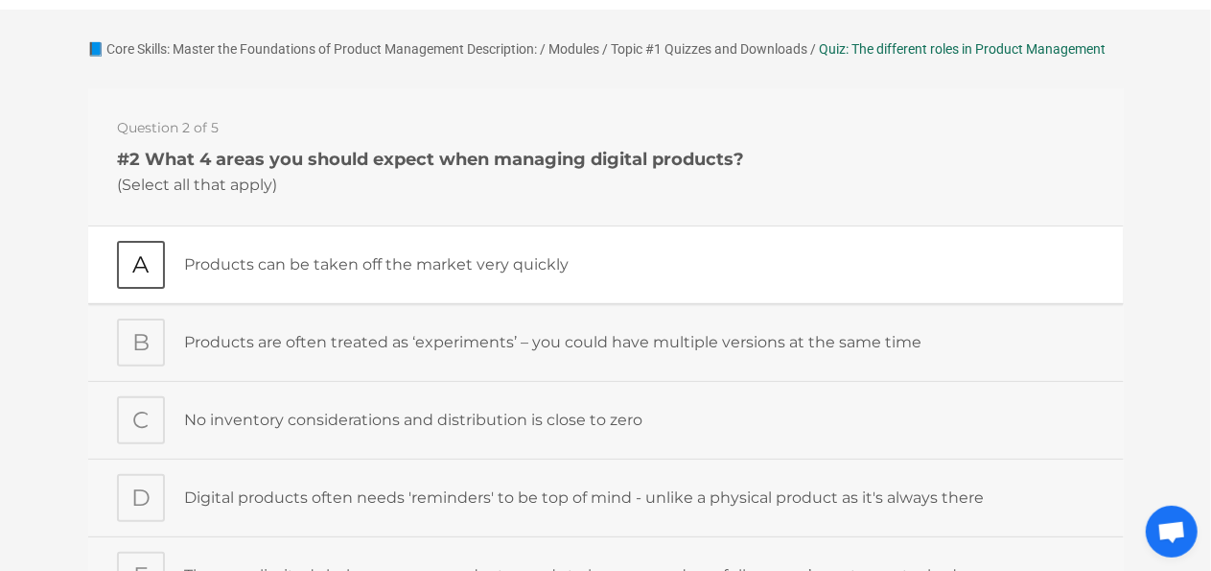
click at [122, 262] on div "A" at bounding box center [140, 265] width 48 height 48
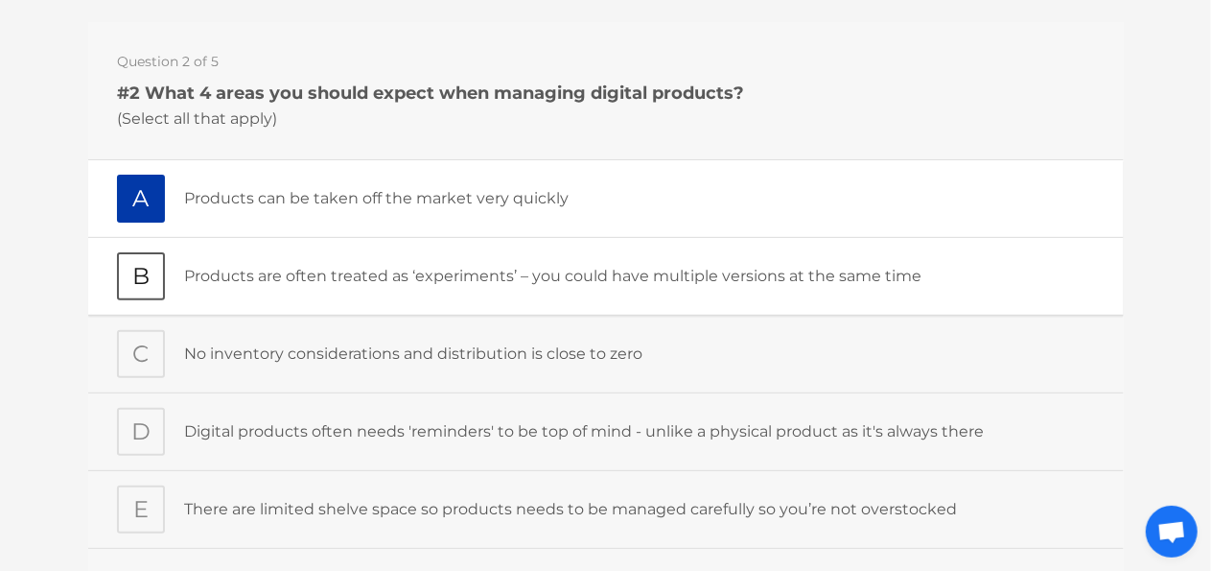
scroll to position [192, 0]
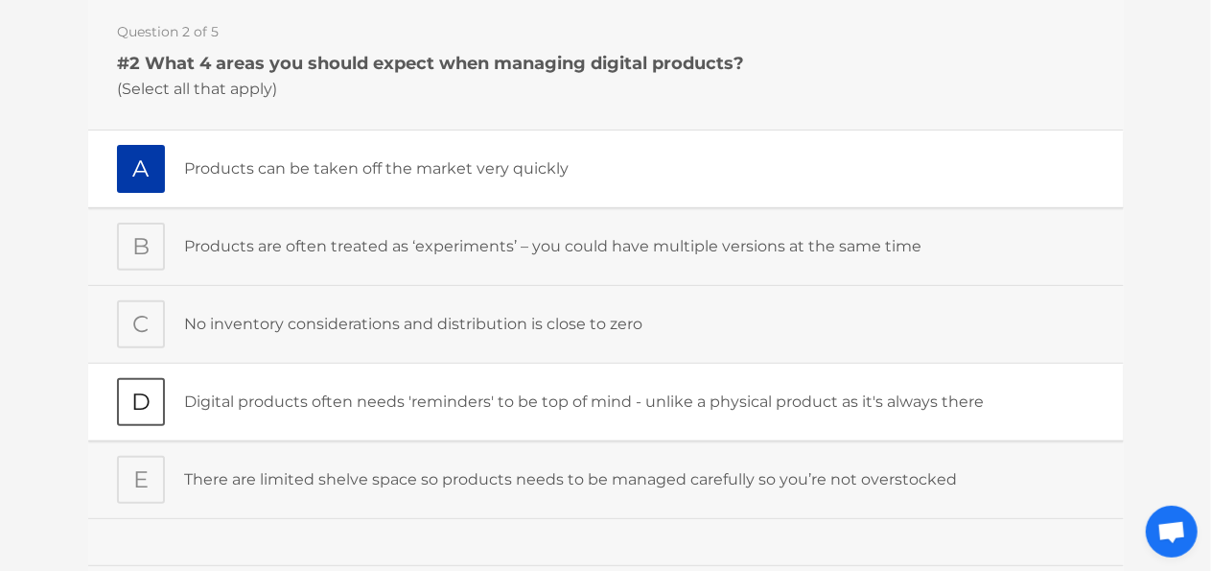
click at [347, 417] on div "Digital products often needs 'reminders' to be top of mind - unlike a physical …" at bounding box center [638, 403] width 911 height 48
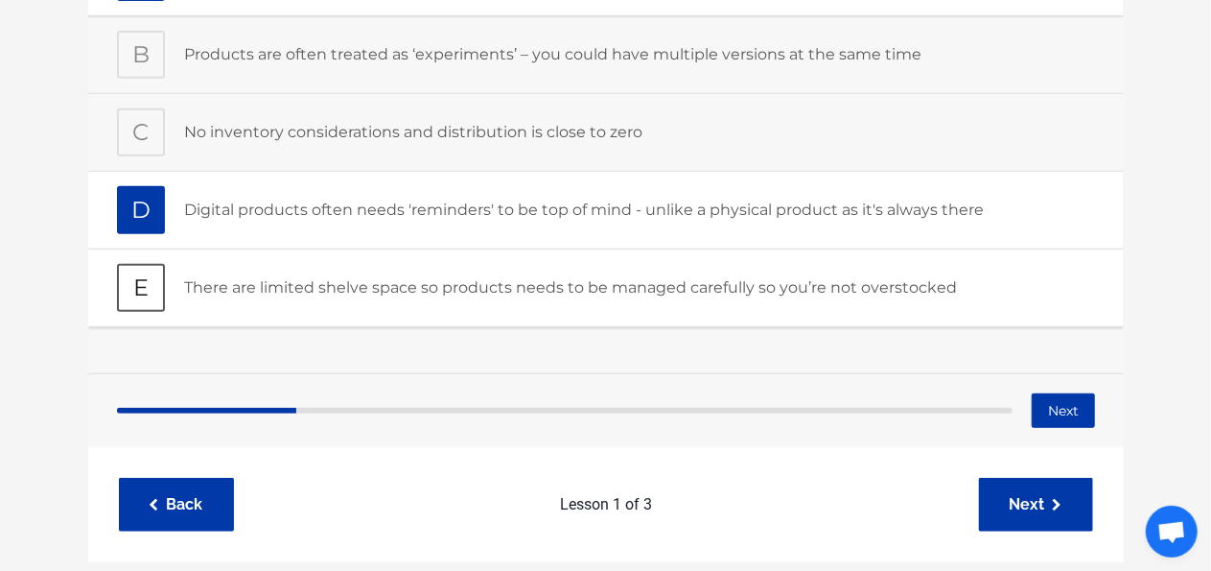
scroll to position [288, 0]
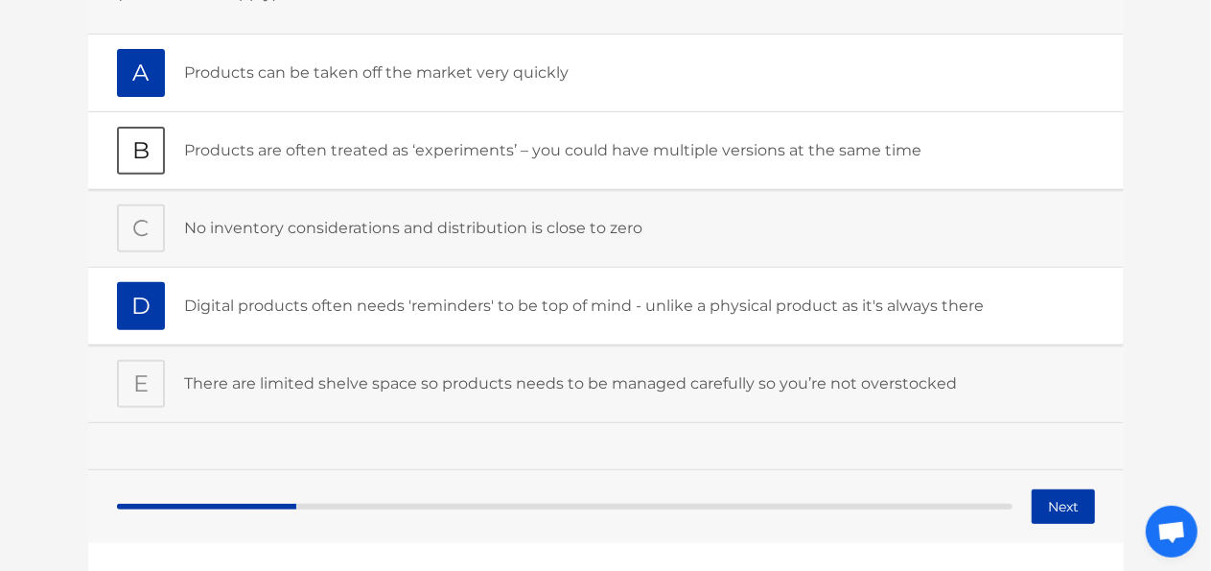
click at [245, 167] on div "Products are often treated as ‘experiments’ – you could have multiple versions …" at bounding box center [638, 152] width 911 height 48
click at [232, 378] on p "There are limited shelve space so products needs to be managed carefully so you…" at bounding box center [638, 384] width 911 height 25
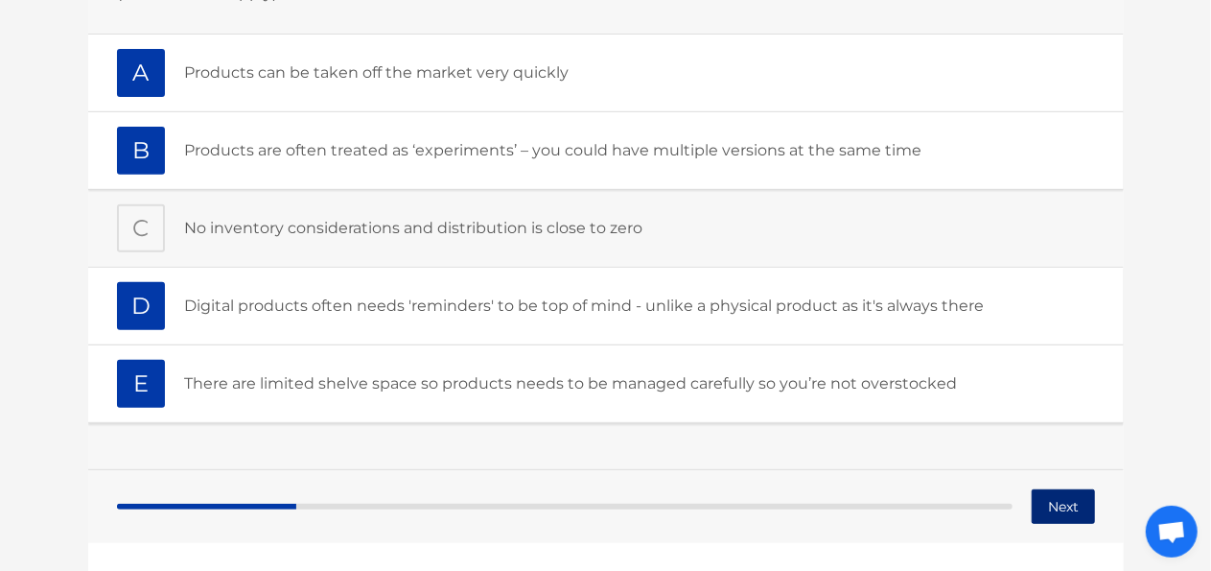
click at [1057, 506] on button "Next" at bounding box center [1062, 507] width 63 height 35
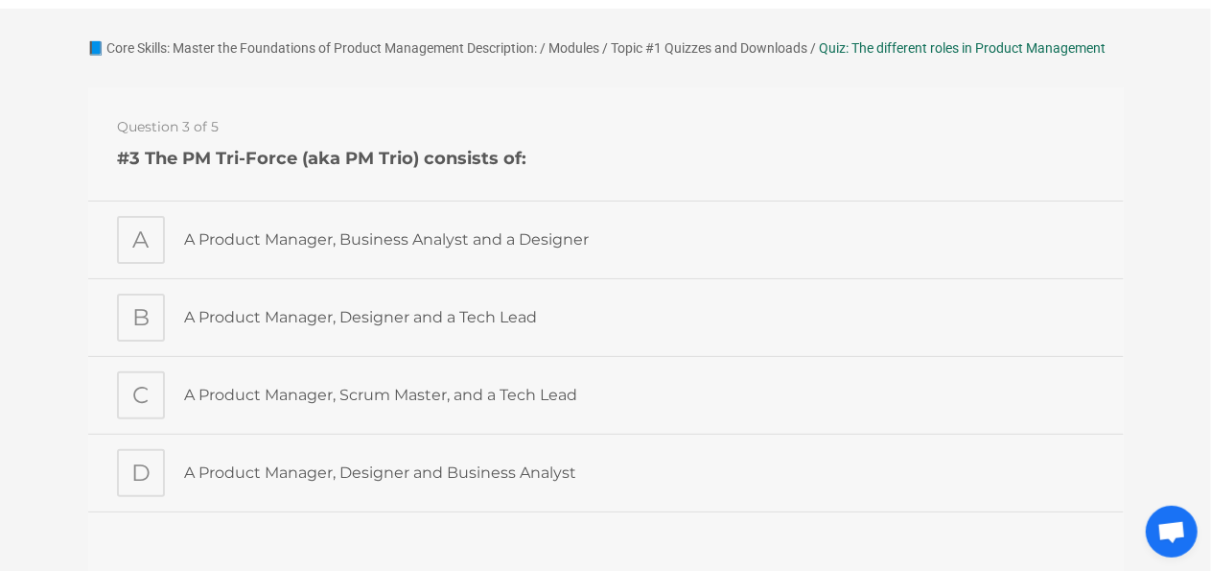
scroll to position [96, 0]
click at [368, 332] on div "A Product Manager, Designer and a Tech Lead" at bounding box center [638, 318] width 911 height 48
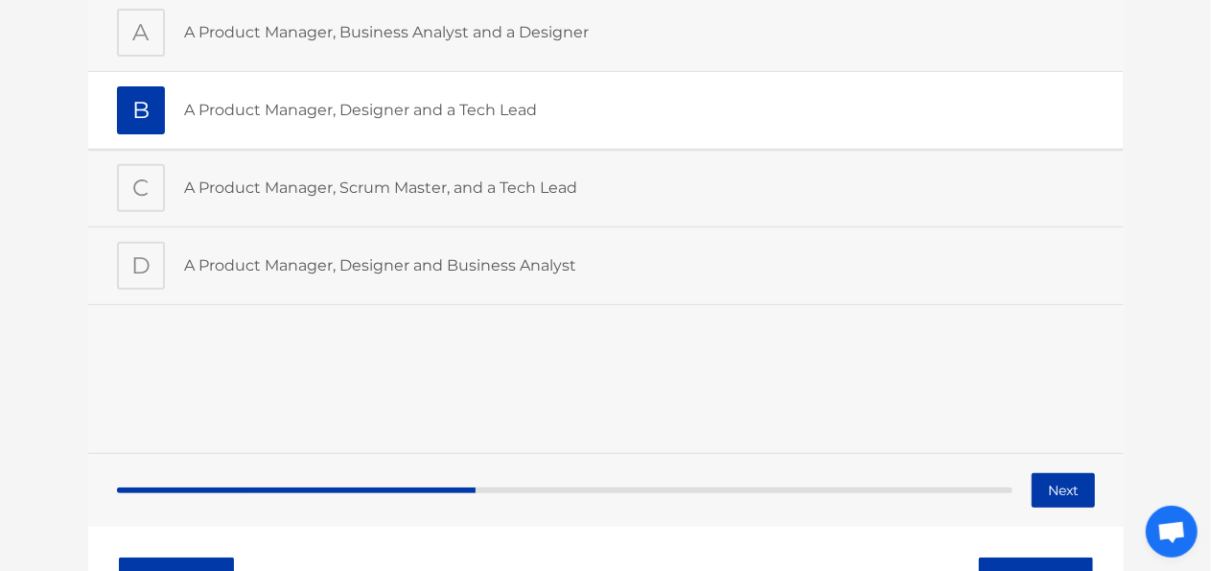
scroll to position [384, 0]
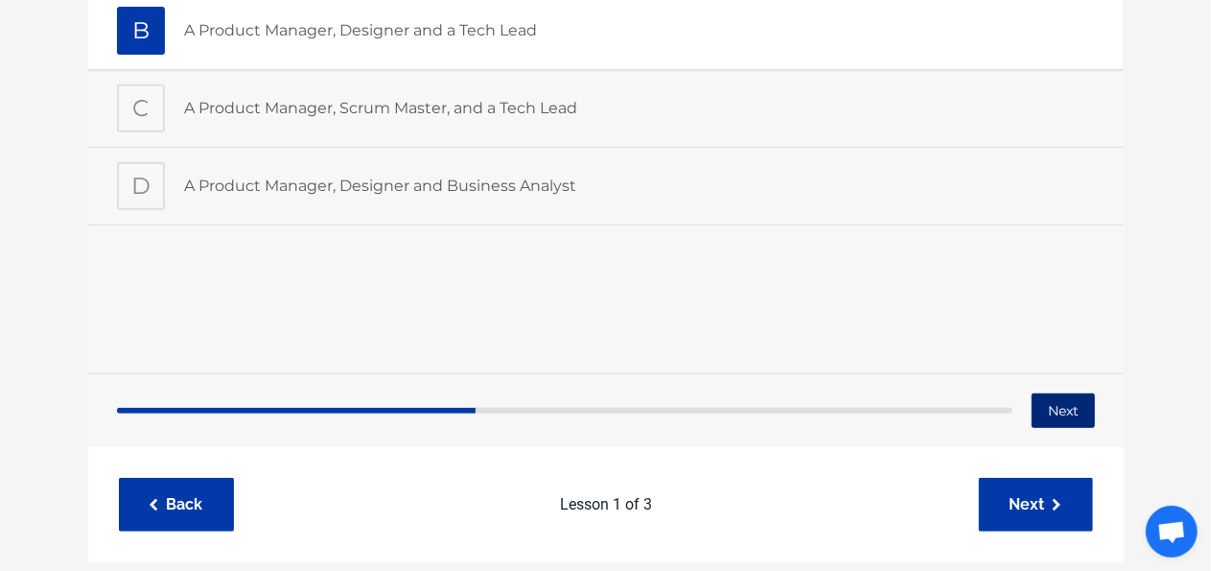
click at [1040, 398] on button "Next" at bounding box center [1062, 411] width 63 height 35
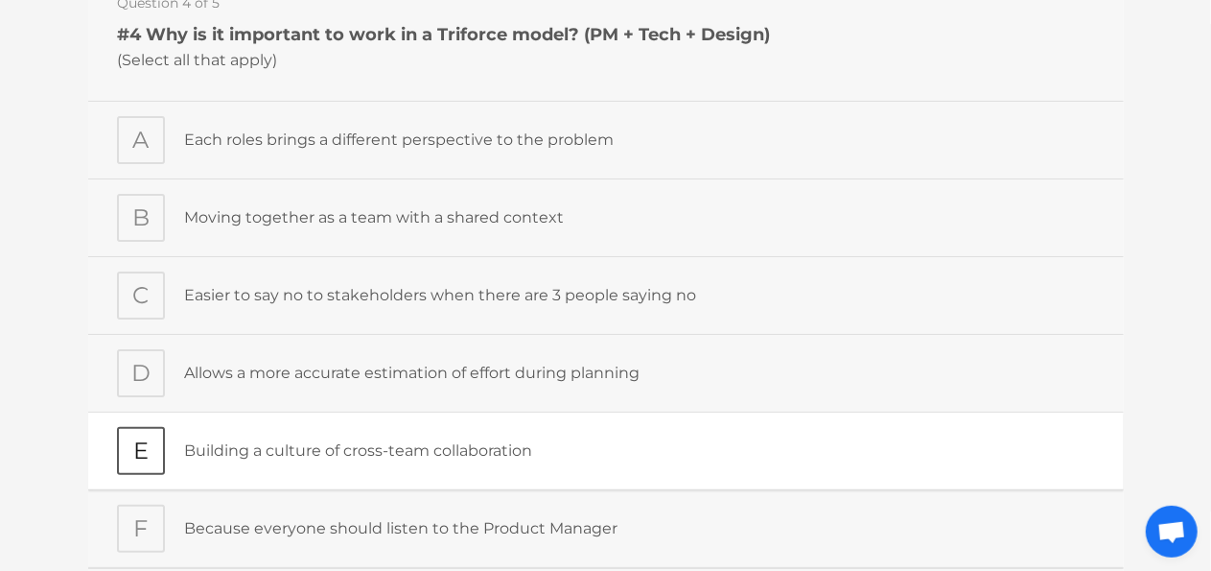
scroll to position [192, 0]
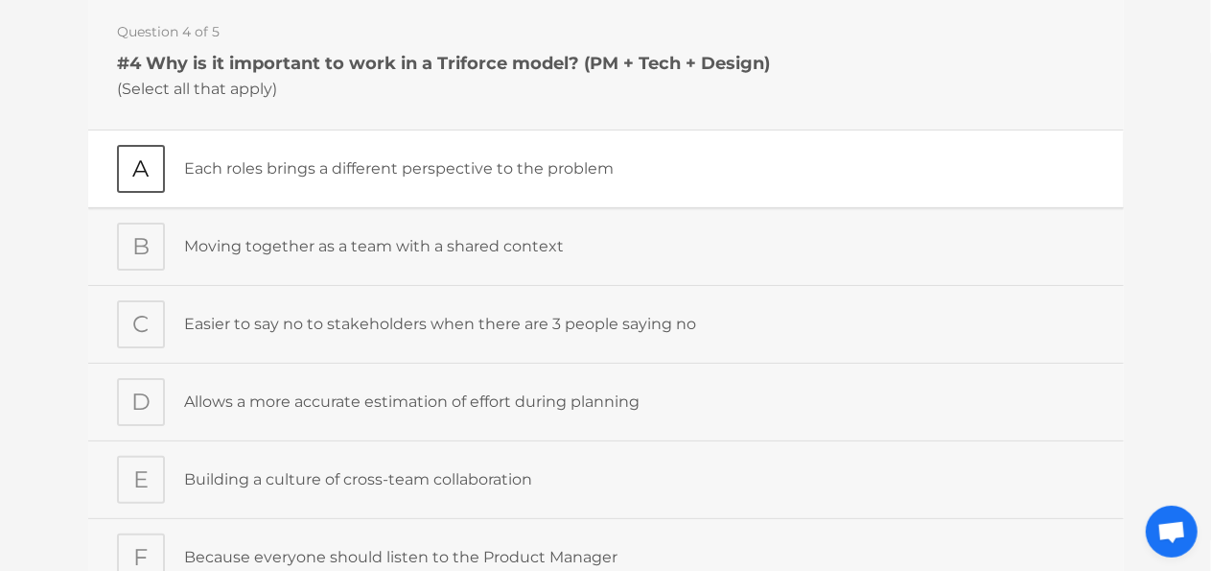
click at [177, 171] on div "A" at bounding box center [149, 170] width 67 height 48
click at [356, 251] on p "Moving together as a team with a shared context" at bounding box center [638, 247] width 911 height 25
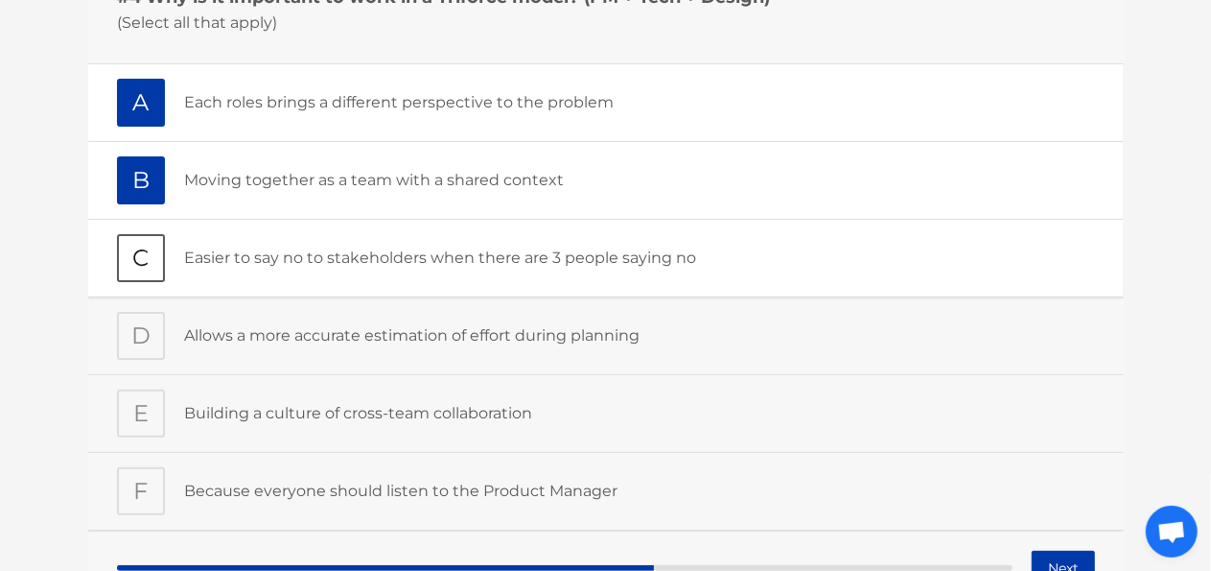
scroll to position [288, 0]
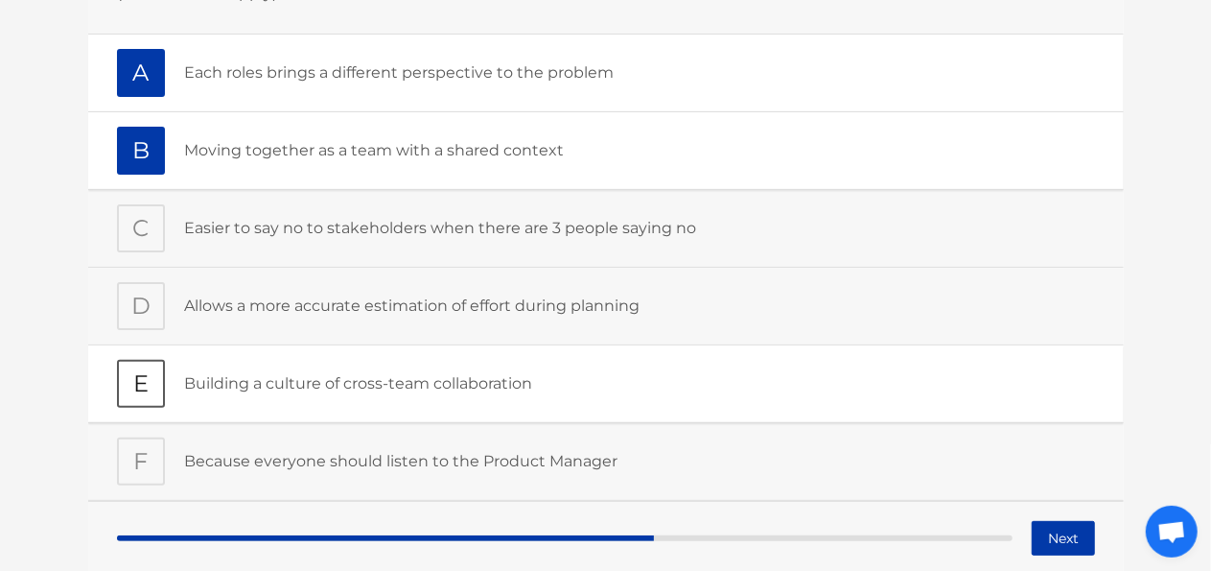
click at [412, 399] on div "Building a culture of cross-team collaboration" at bounding box center [638, 385] width 911 height 48
click at [524, 326] on div "Allows a more accurate estimation of effort during planning" at bounding box center [638, 307] width 911 height 48
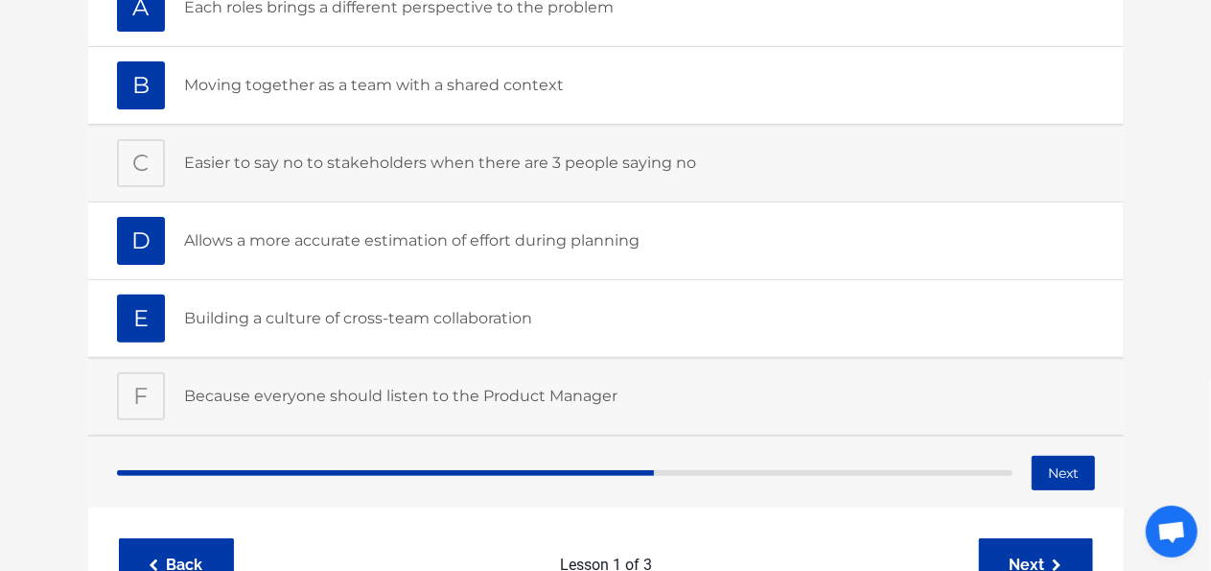
scroll to position [384, 0]
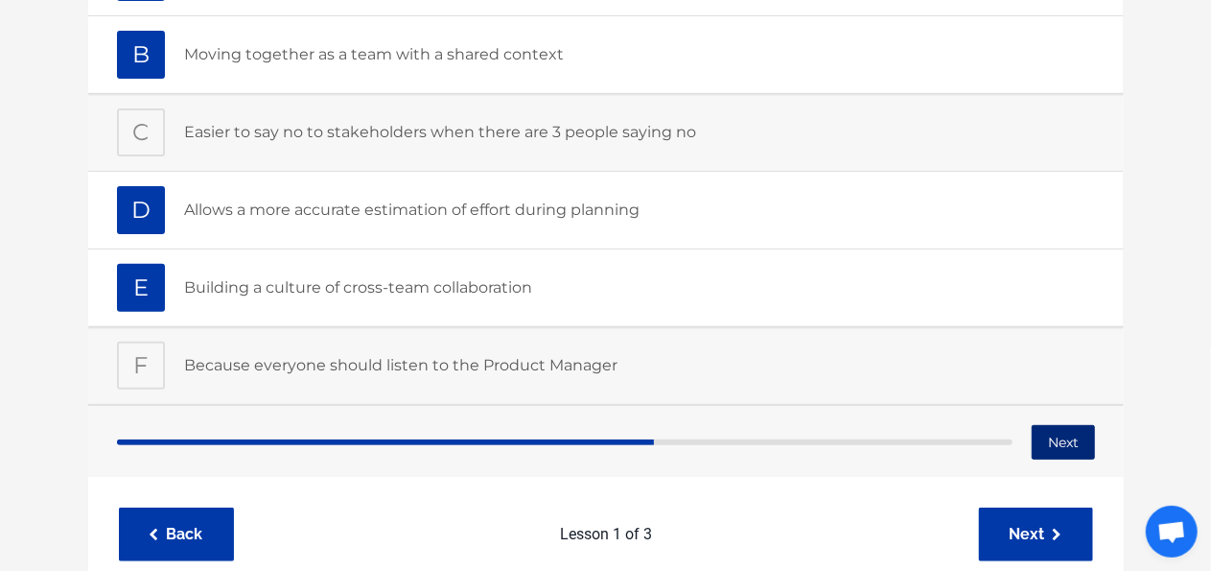
click at [1076, 435] on button "Next" at bounding box center [1062, 443] width 63 height 35
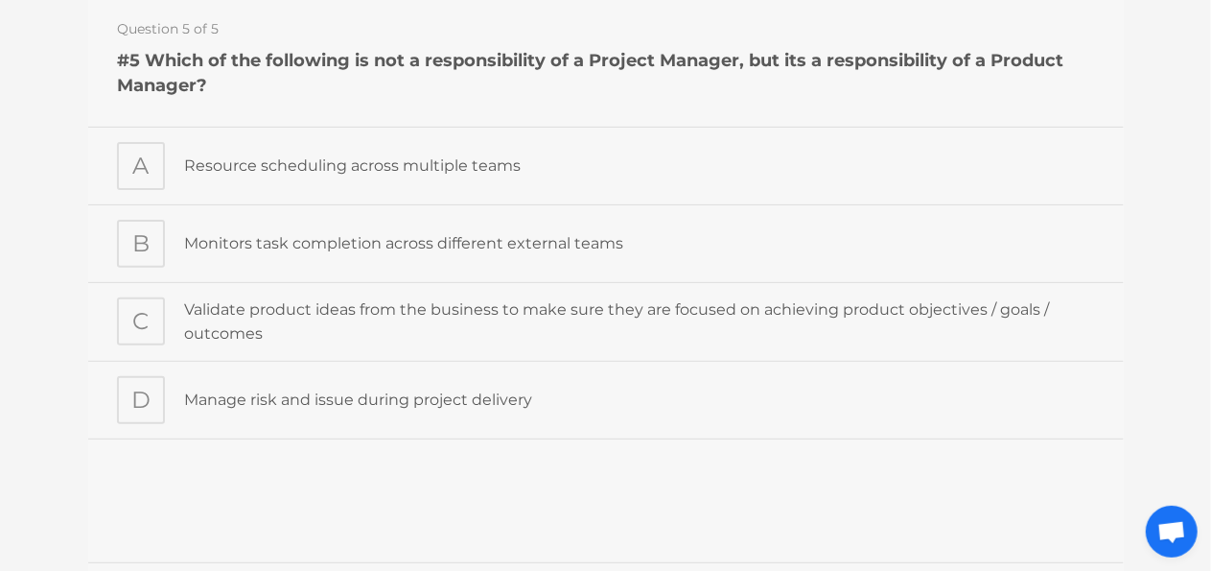
scroll to position [192, 0]
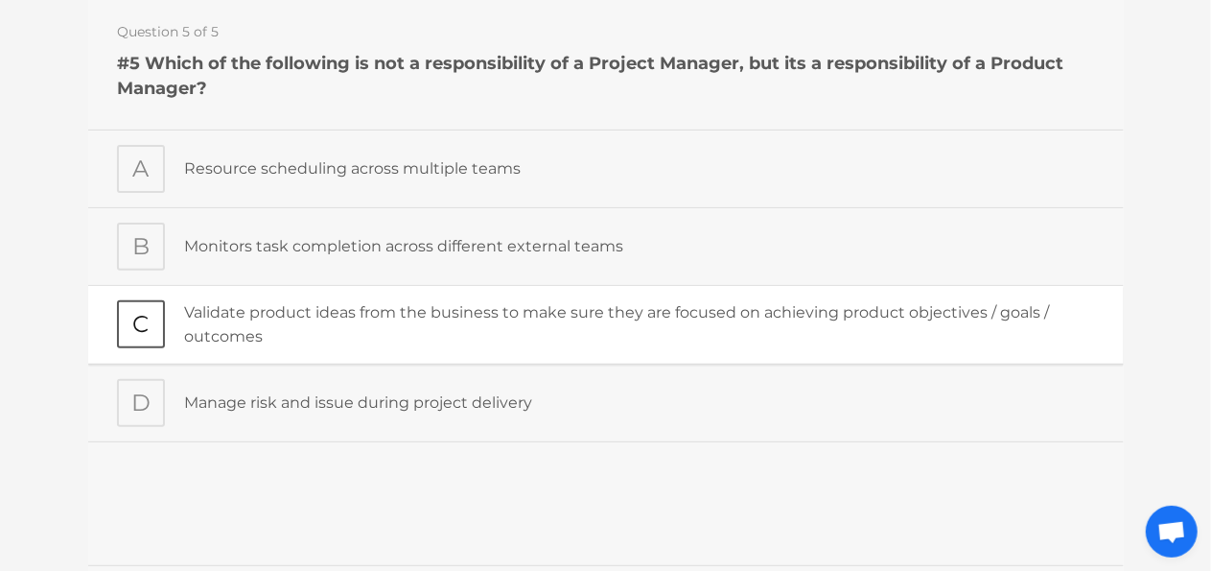
click at [444, 338] on p "Validate product ideas from the business to make sure they are focused on achie…" at bounding box center [638, 325] width 911 height 49
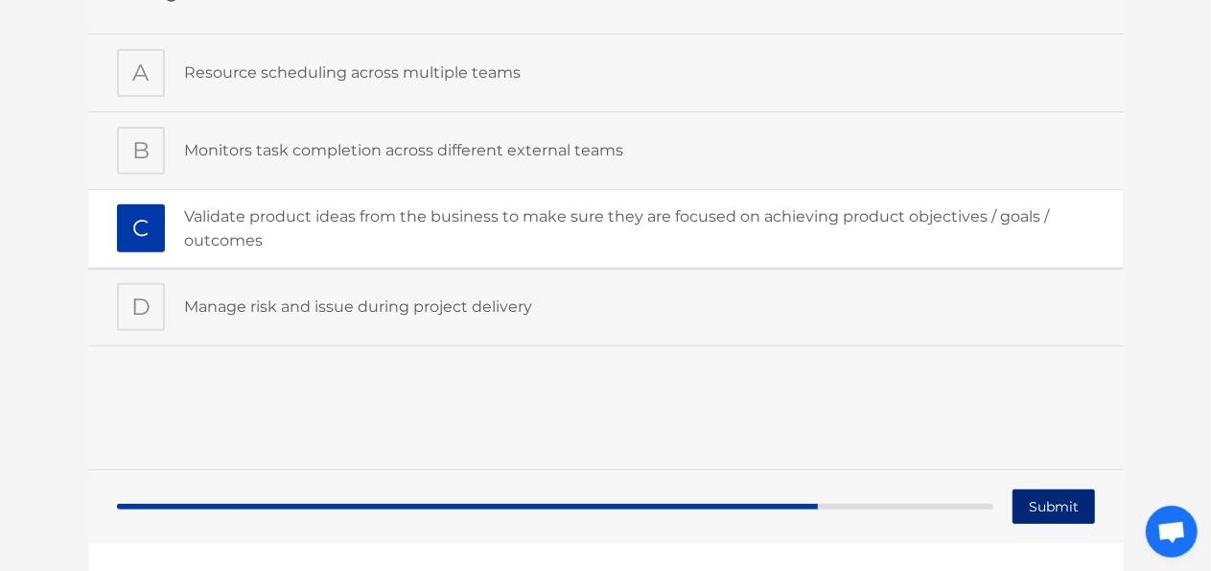
click at [1070, 497] on input "Submit" at bounding box center [1053, 507] width 82 height 35
type input "Submitting"
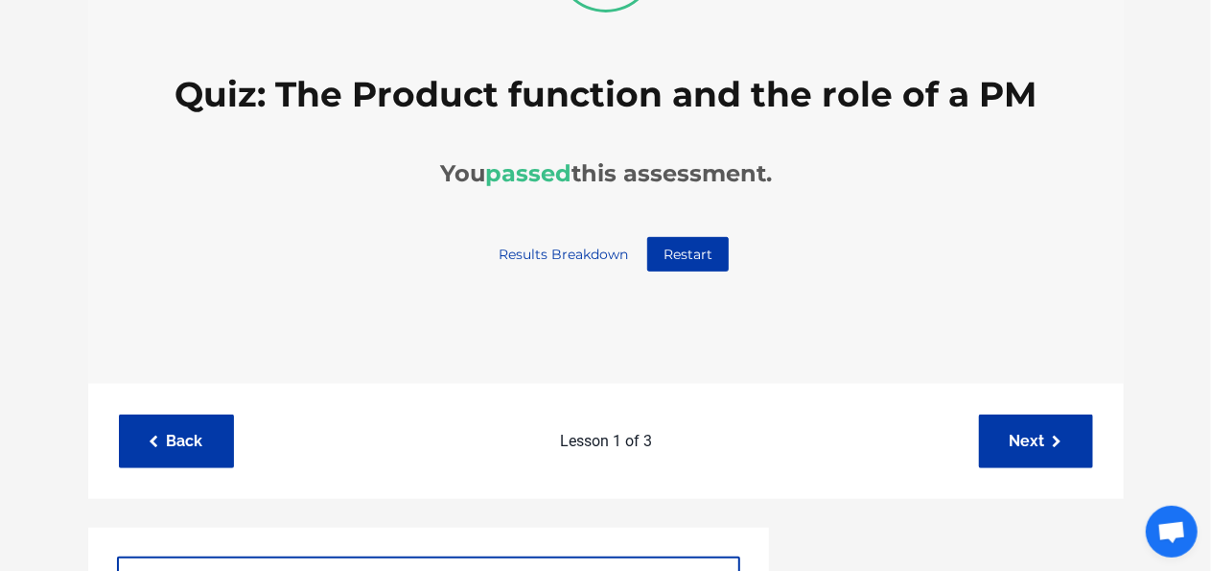
scroll to position [480, 0]
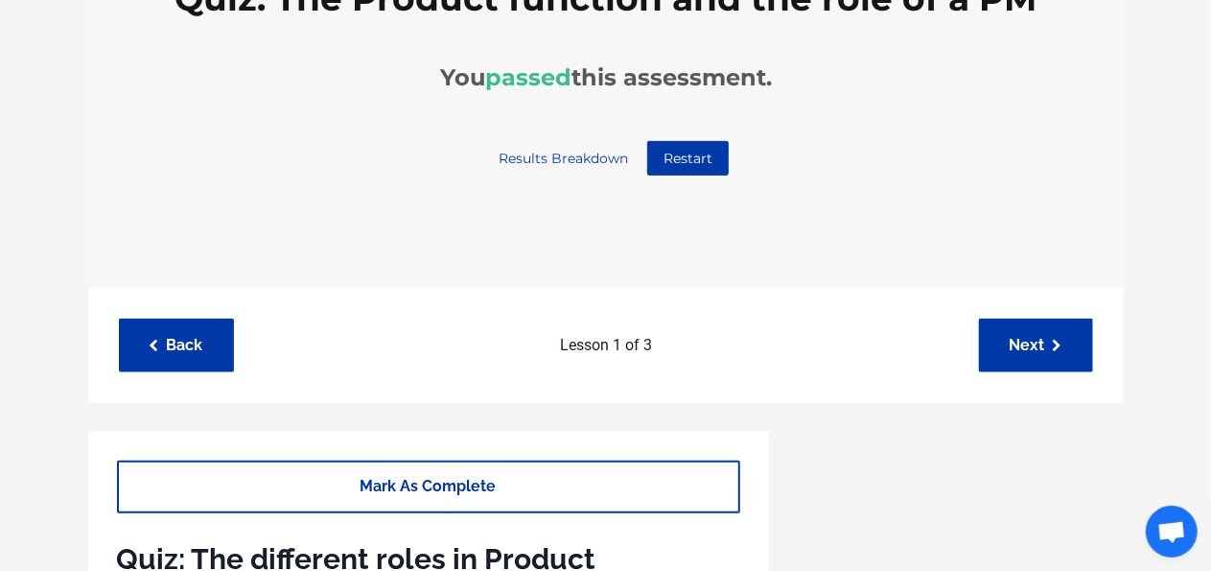
click at [567, 160] on link "Results Breakdown" at bounding box center [562, 160] width 160 height 35
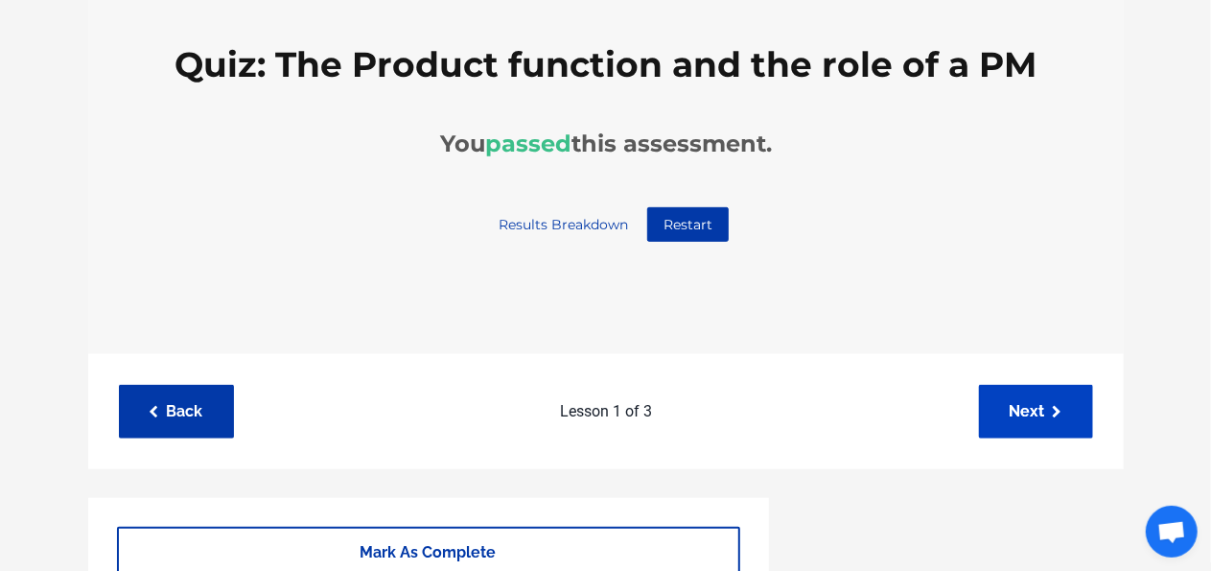
scroll to position [384, 0]
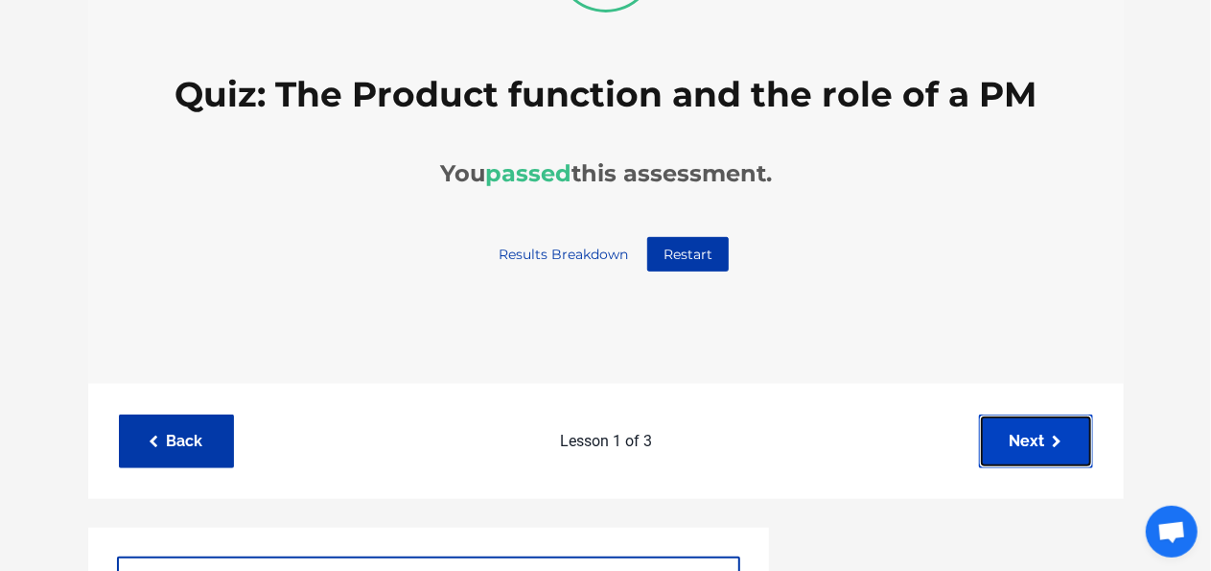
click at [1034, 434] on link "Next" at bounding box center [1036, 440] width 114 height 53
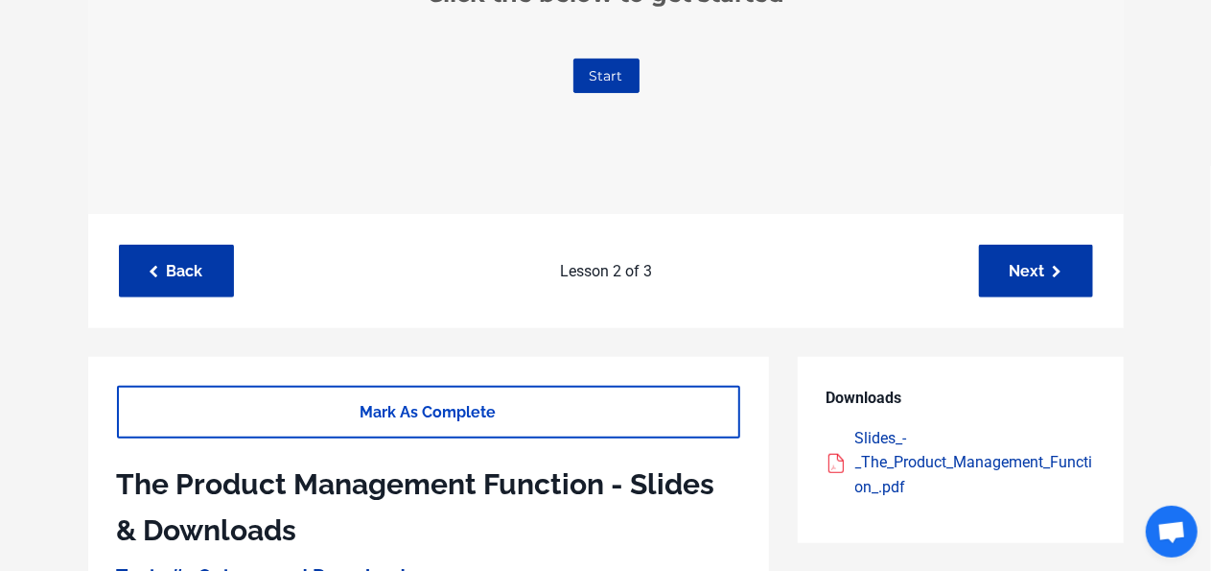
scroll to position [575, 0]
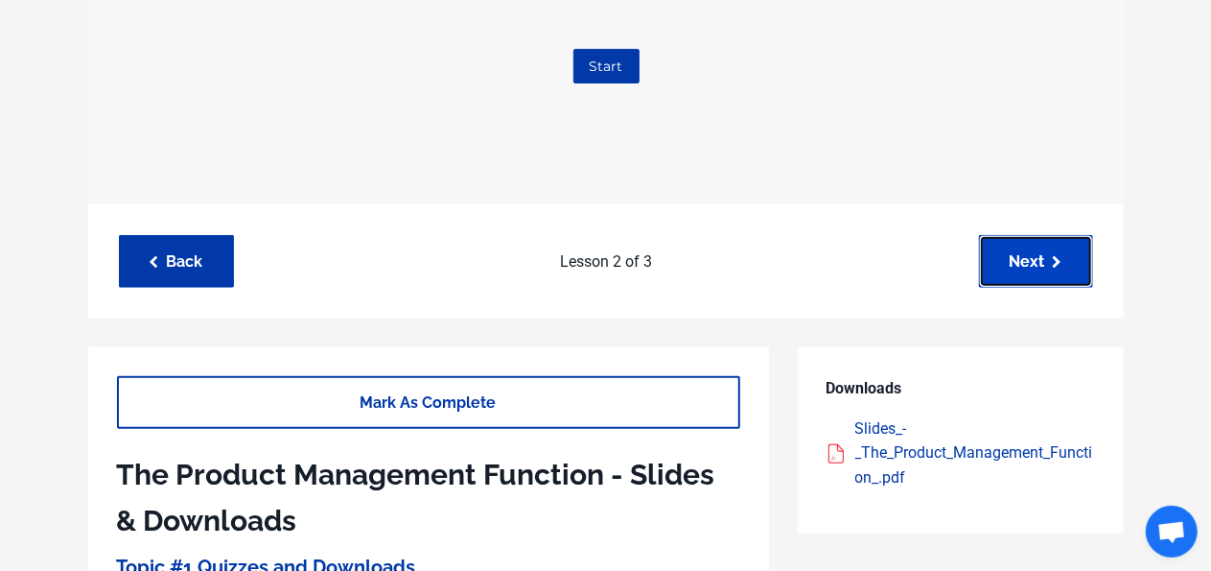
click at [1015, 275] on link "Next" at bounding box center [1036, 261] width 114 height 53
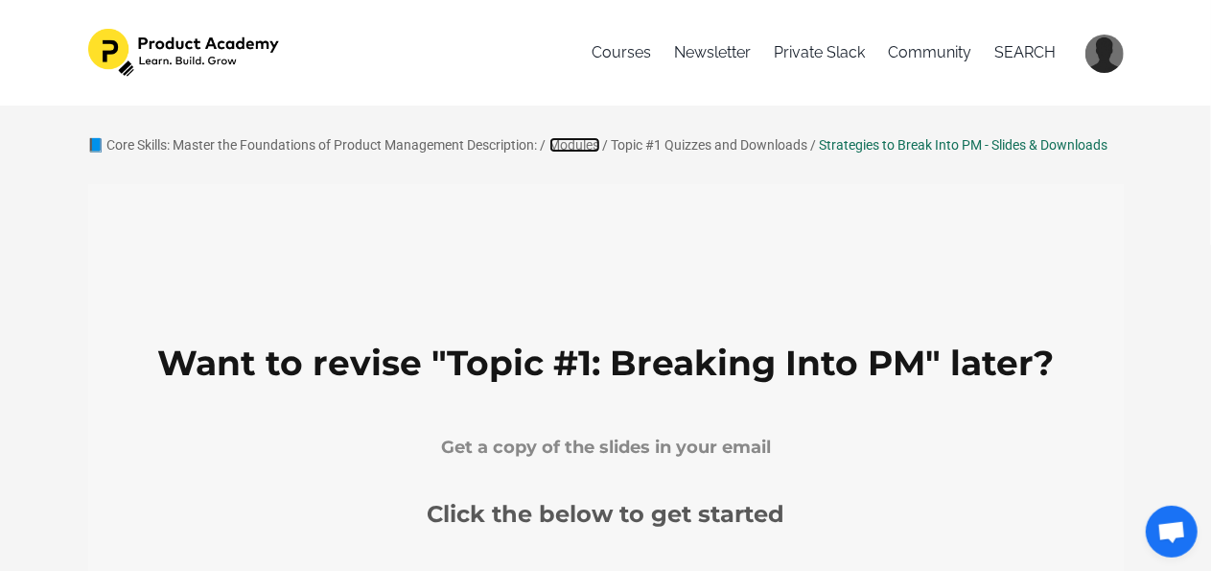
click at [574, 152] on link "Modules" at bounding box center [575, 144] width 51 height 15
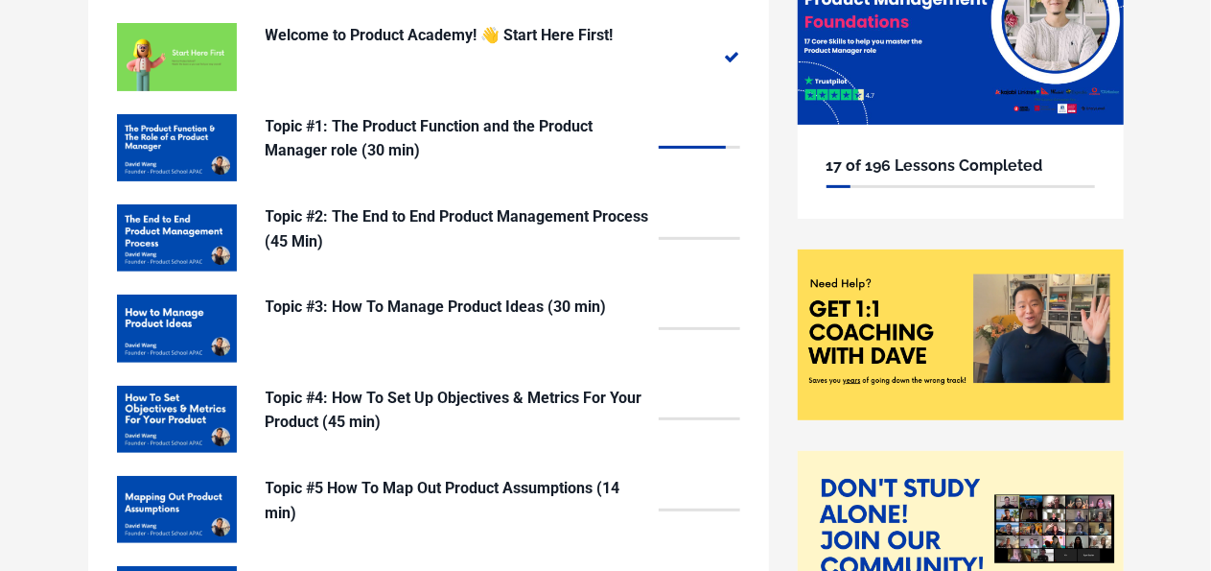
scroll to position [288, 0]
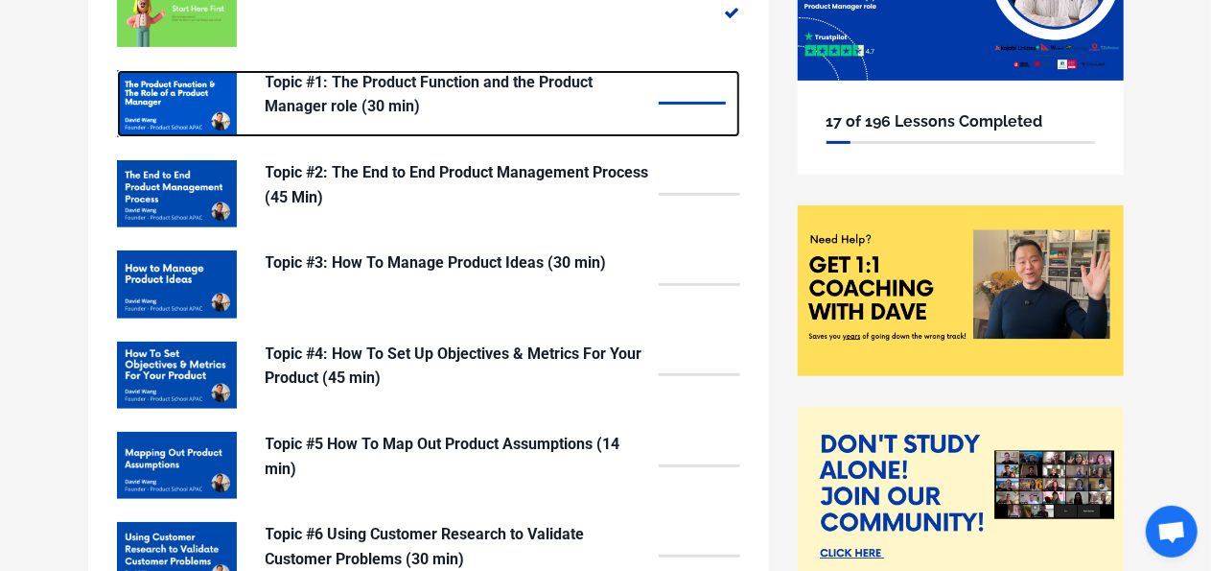
click at [543, 112] on p "Topic #1: The Product Function and the Product Manager role (30 min)" at bounding box center [458, 94] width 384 height 49
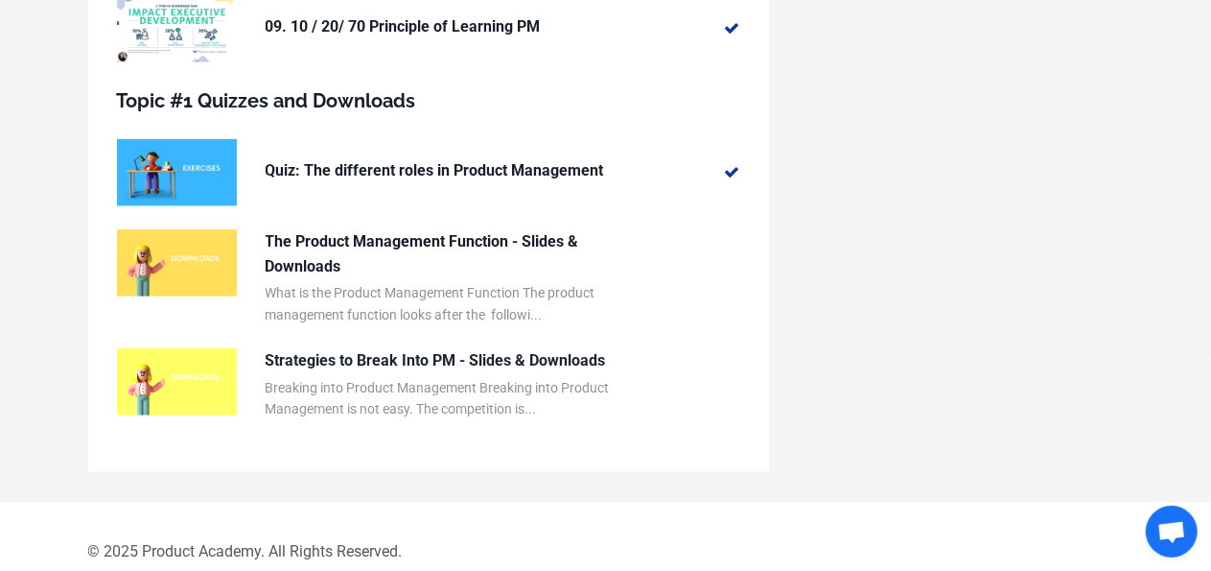
scroll to position [1137, 0]
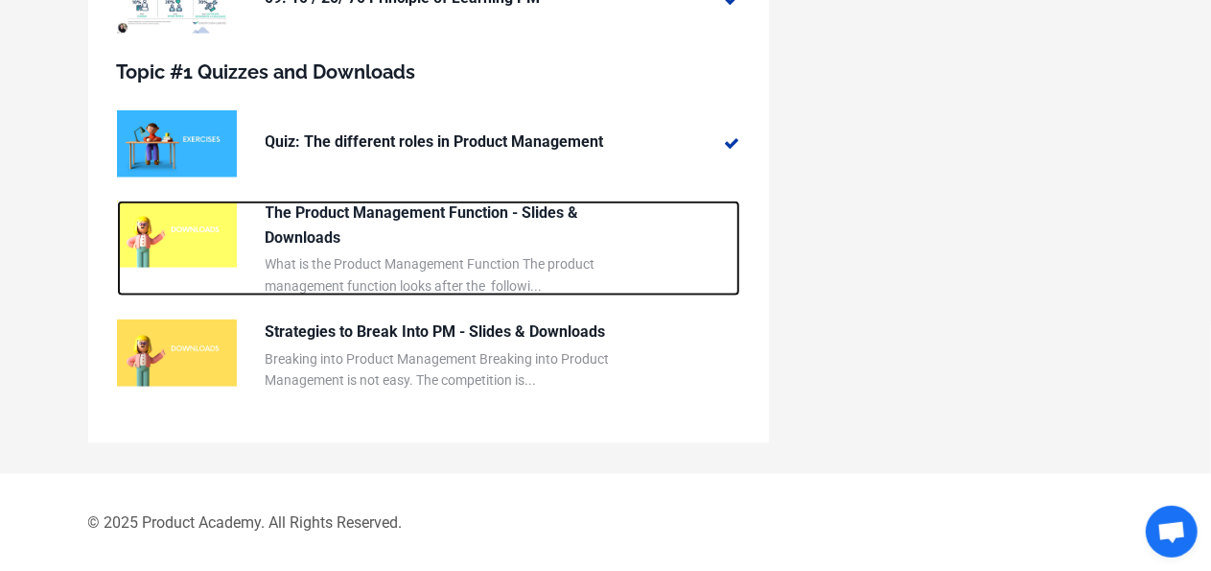
click at [508, 260] on p "What is the Product Management Function The product management function looks a…" at bounding box center [458, 274] width 384 height 43
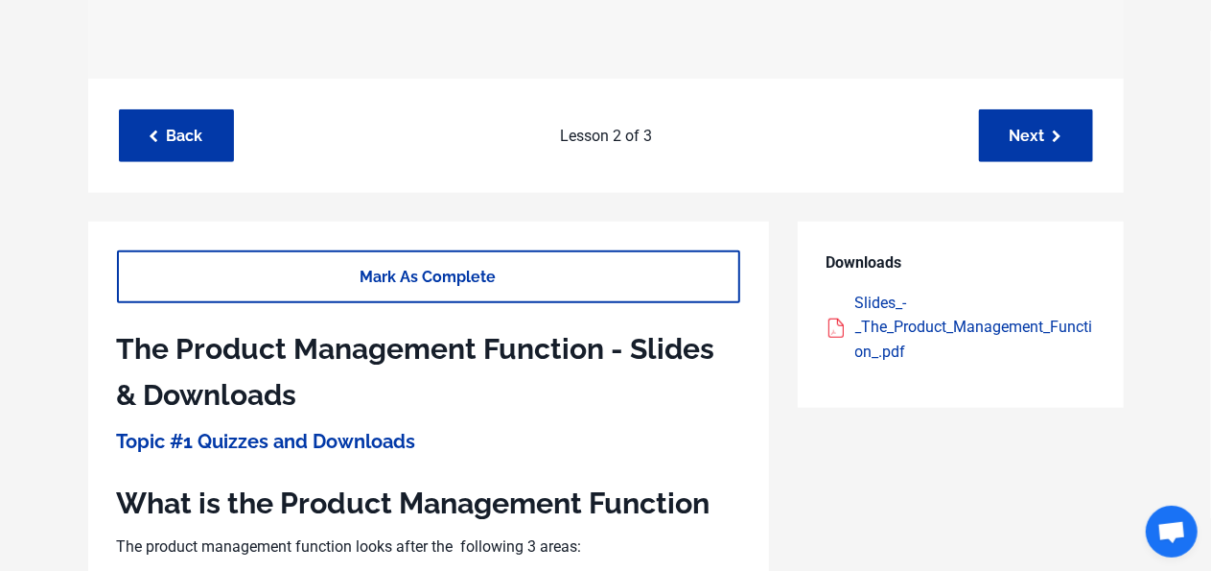
scroll to position [671, 0]
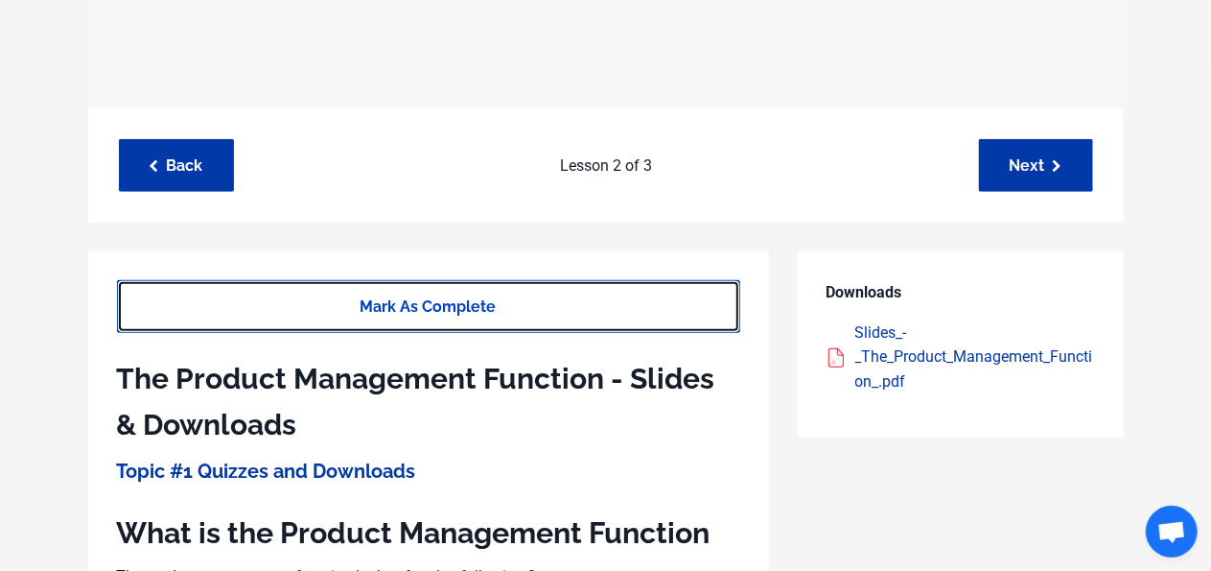
click at [541, 317] on link "Mark As Complete" at bounding box center [428, 306] width 623 height 53
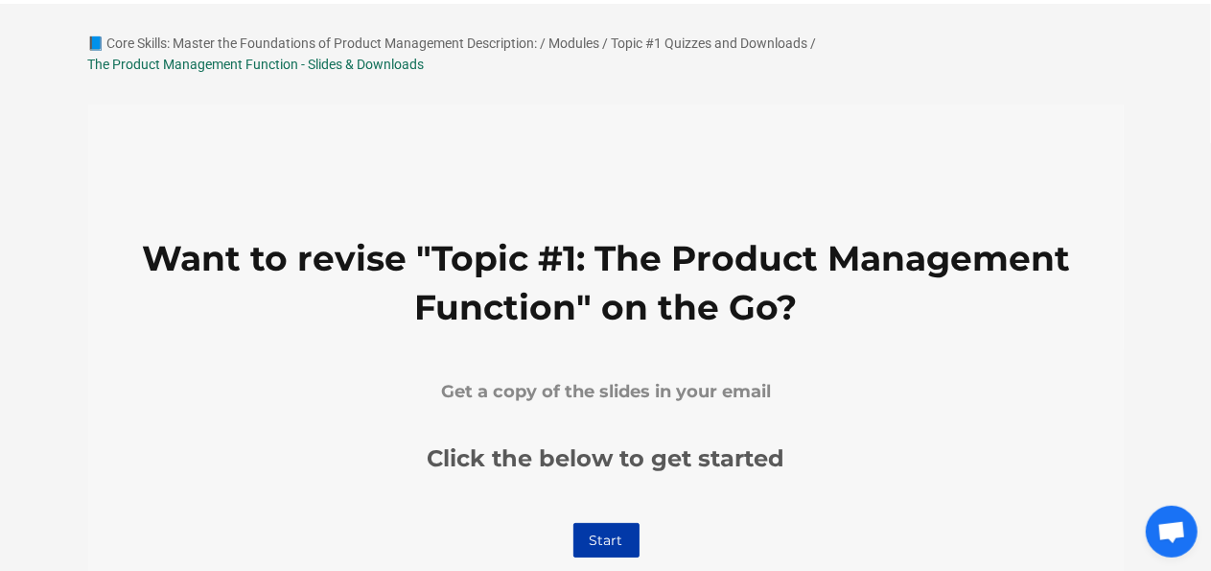
scroll to position [0, 0]
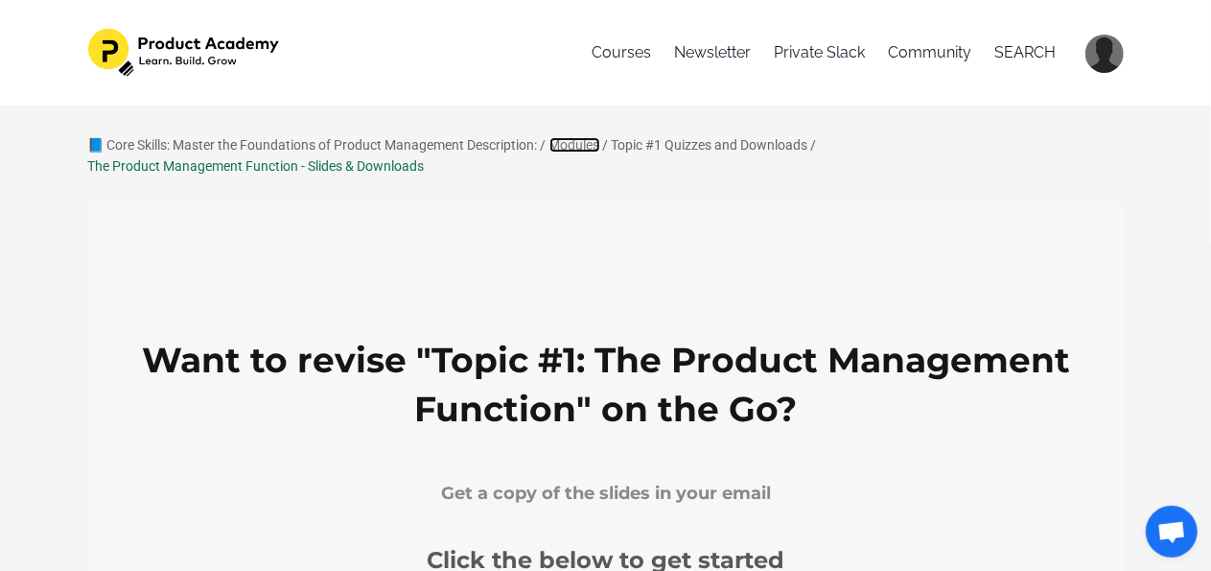
click at [599, 144] on link "Modules" at bounding box center [575, 144] width 51 height 15
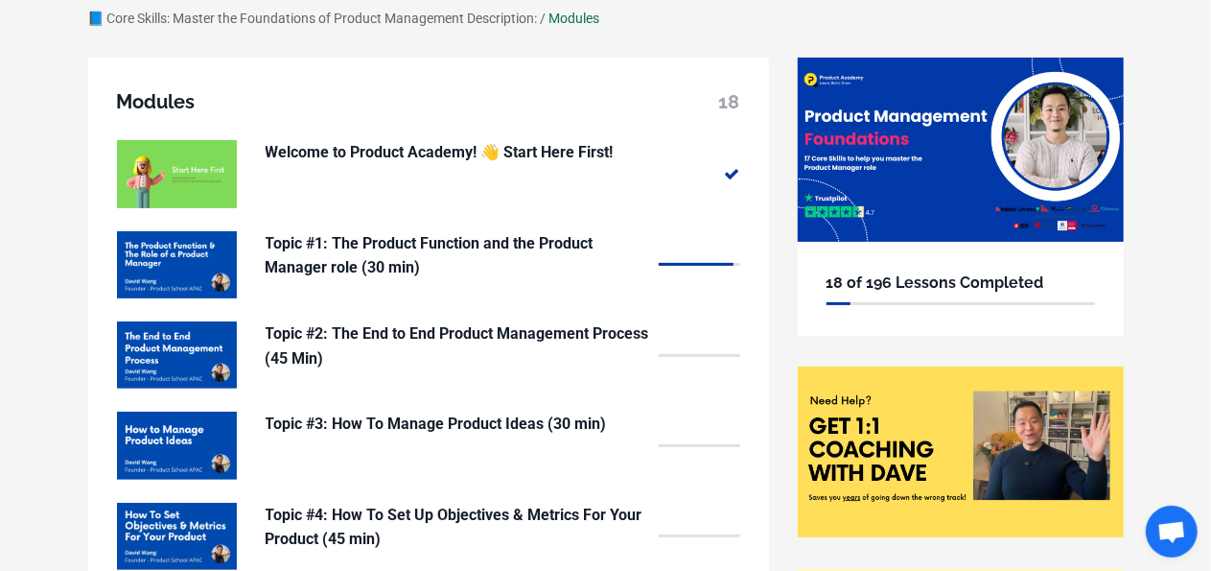
scroll to position [96, 0]
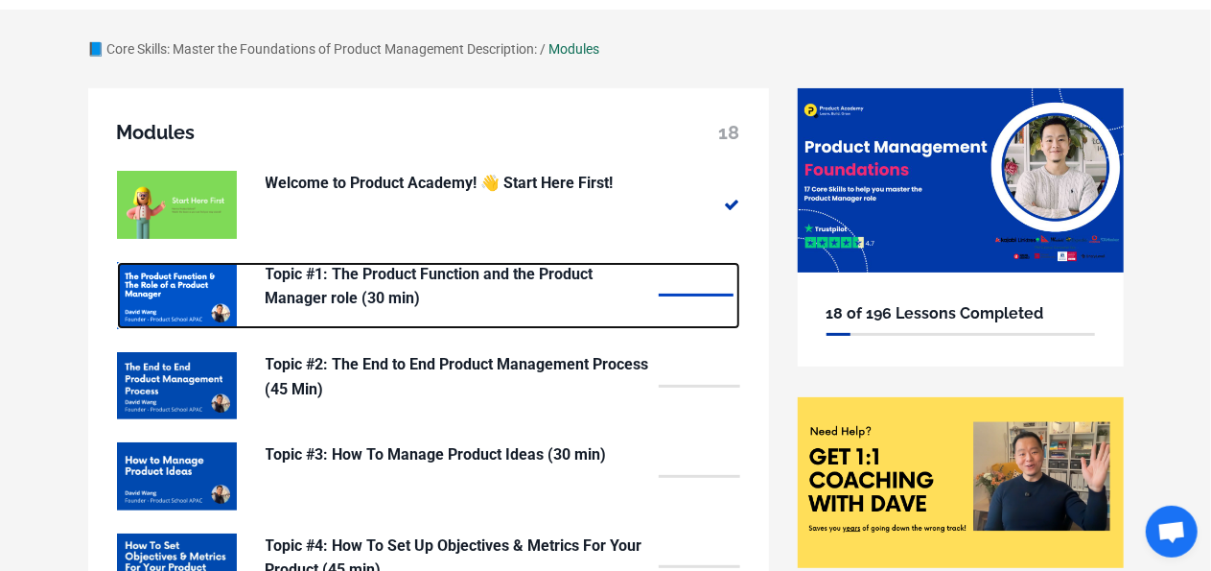
click at [556, 283] on p "Topic #1: The Product Function and the Product Manager role (30 min)" at bounding box center [458, 286] width 384 height 49
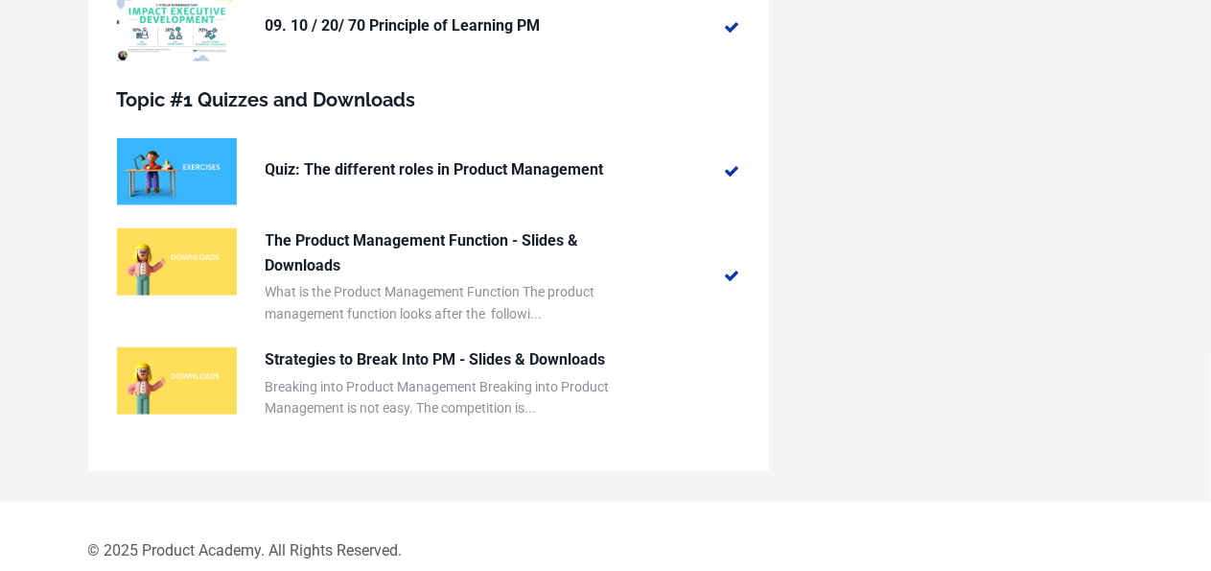
scroll to position [1137, 0]
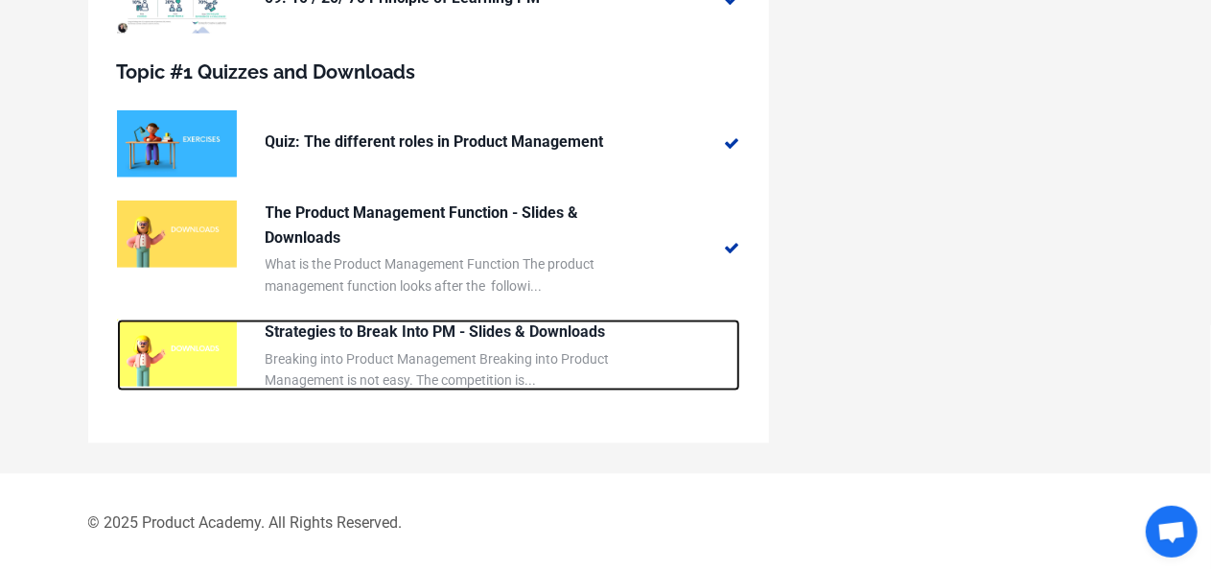
click at [506, 344] on div "Strategies to Break Into PM - Slides & Downloads Breaking into Product Manageme…" at bounding box center [458, 354] width 384 height 71
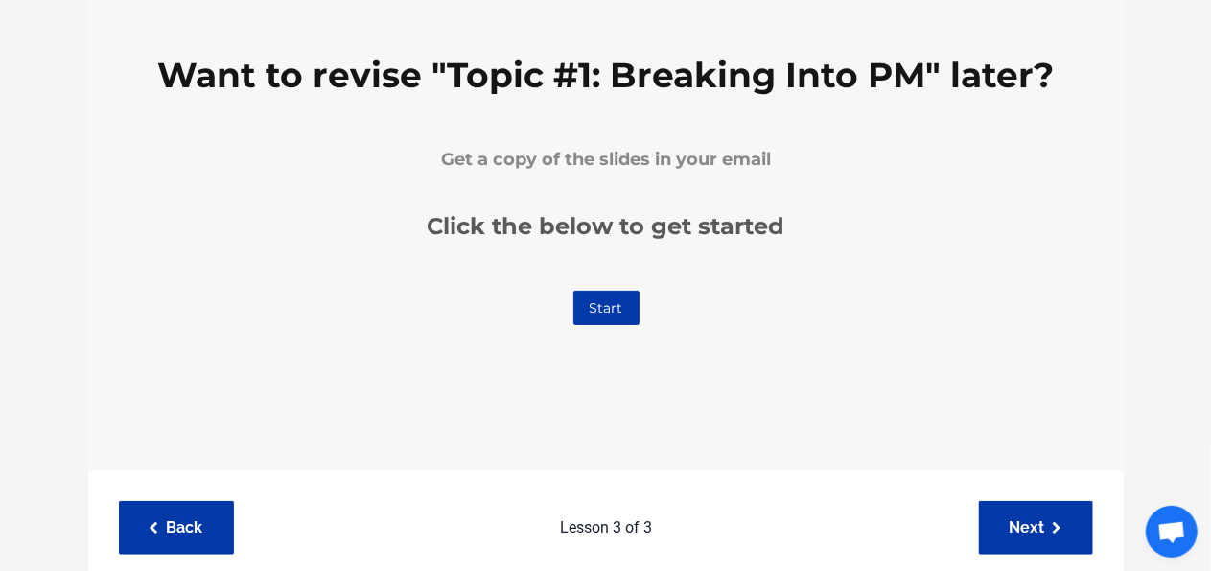
scroll to position [575, 0]
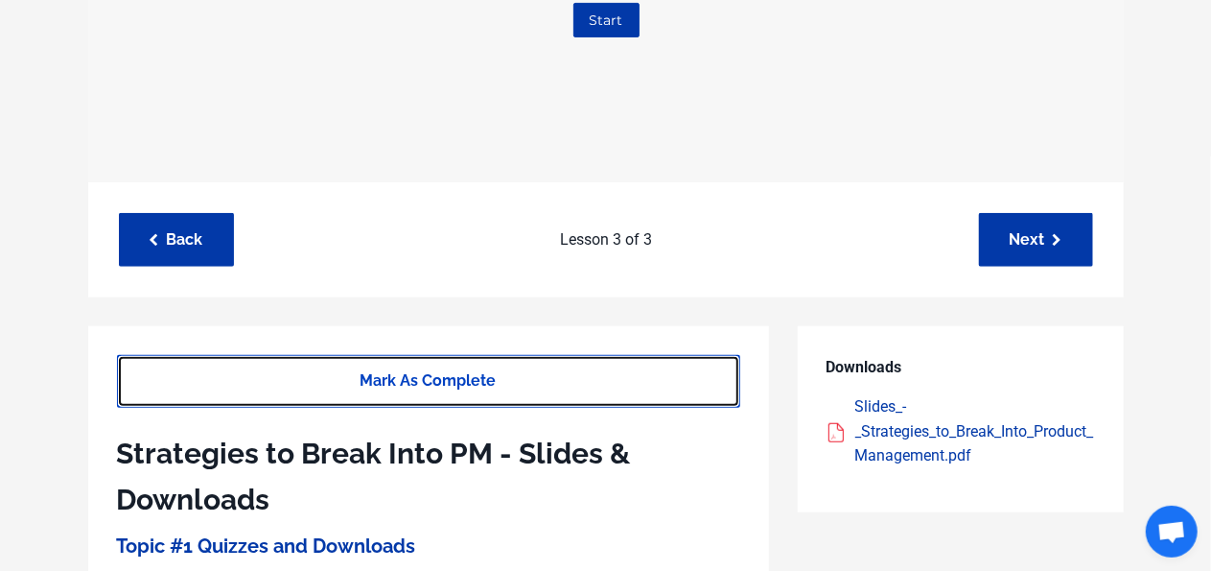
click at [381, 378] on link "Mark As Complete" at bounding box center [428, 381] width 623 height 53
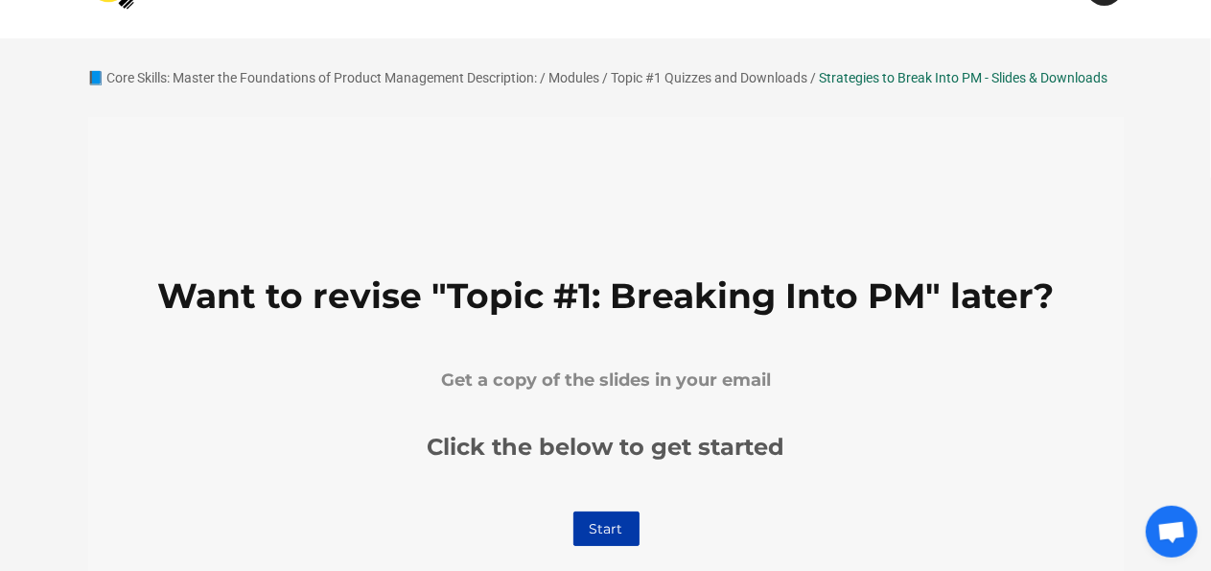
scroll to position [0, 0]
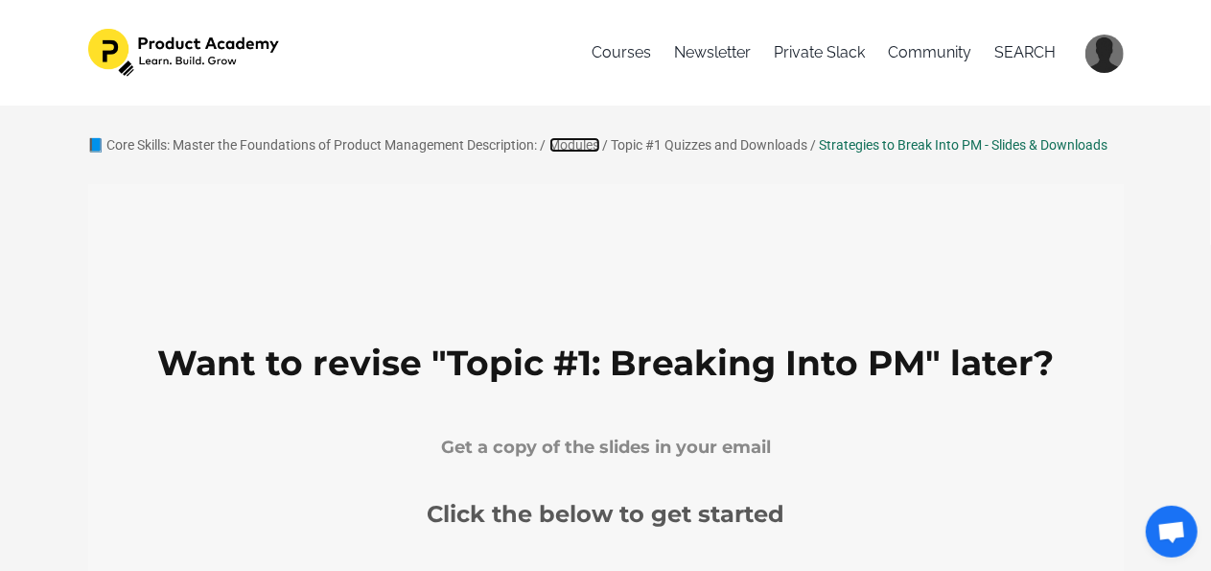
click at [585, 149] on link "Modules" at bounding box center [575, 144] width 51 height 15
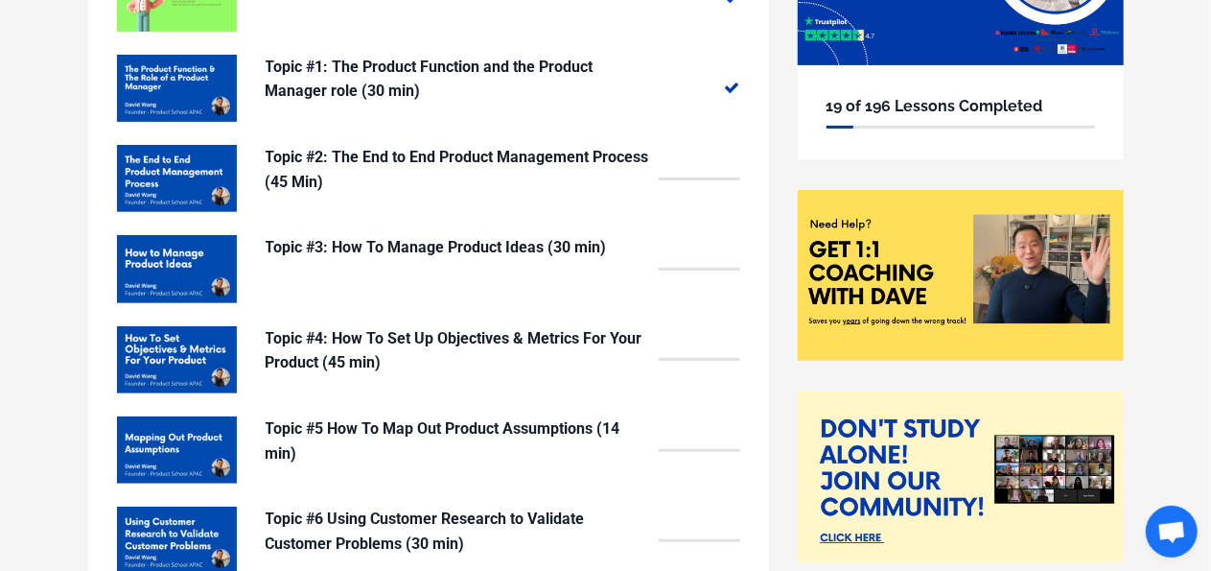
scroll to position [322, 0]
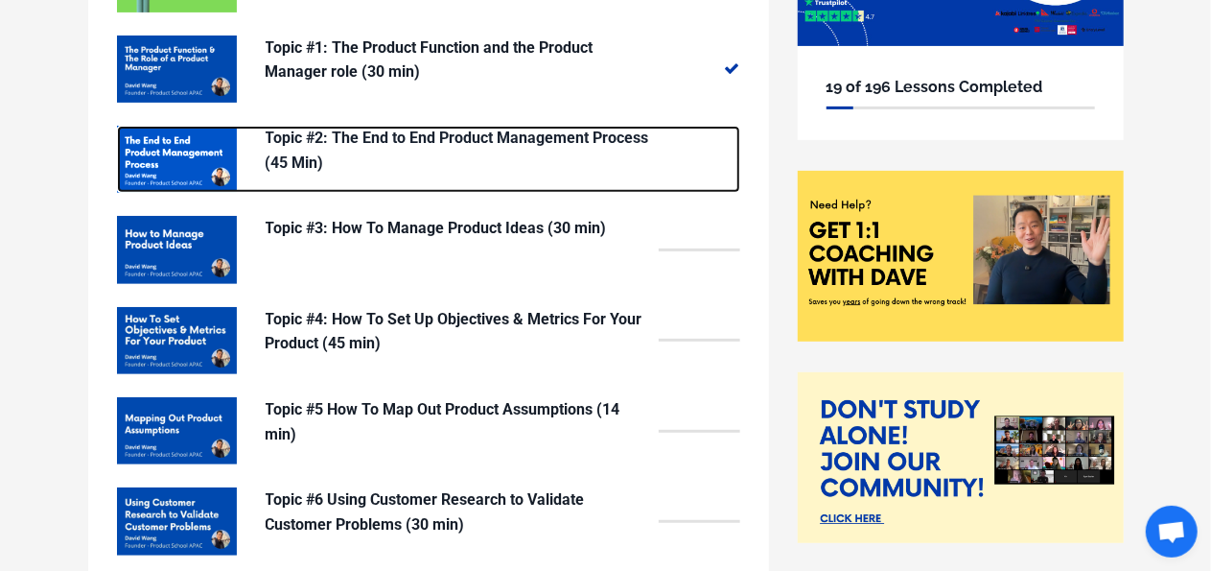
click at [439, 165] on p "Topic #2: The End to End Product Management Process (45 Min)" at bounding box center [458, 150] width 384 height 49
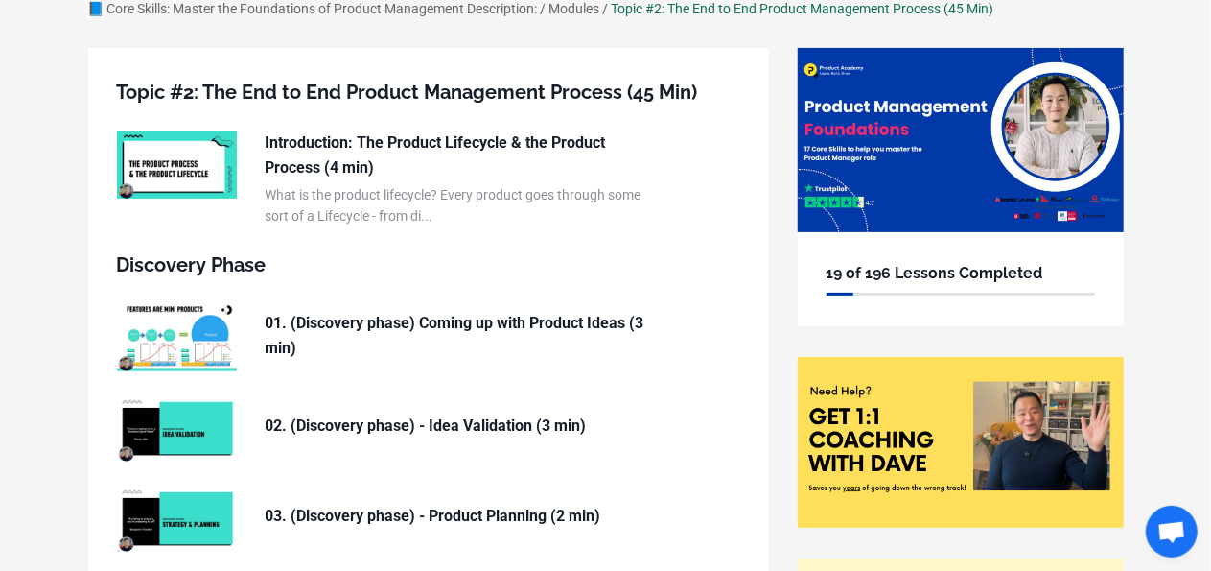
scroll to position [96, 0]
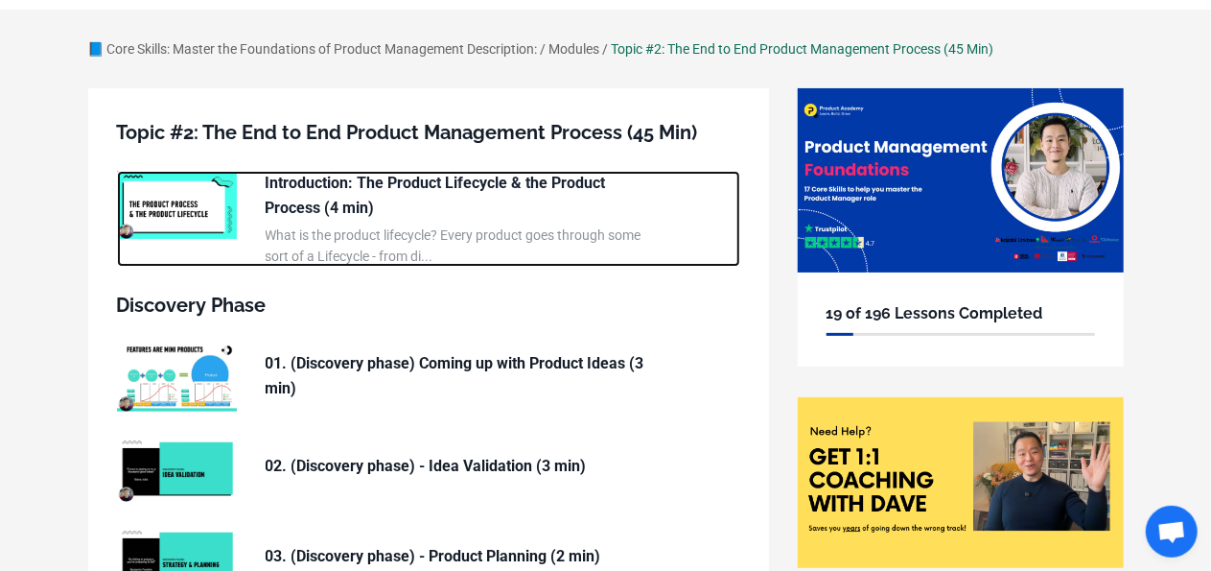
click at [451, 214] on p "Introduction: The Product Lifecycle & the Product Process (4 min)" at bounding box center [458, 195] width 384 height 49
